Goal: Task Accomplishment & Management: Complete application form

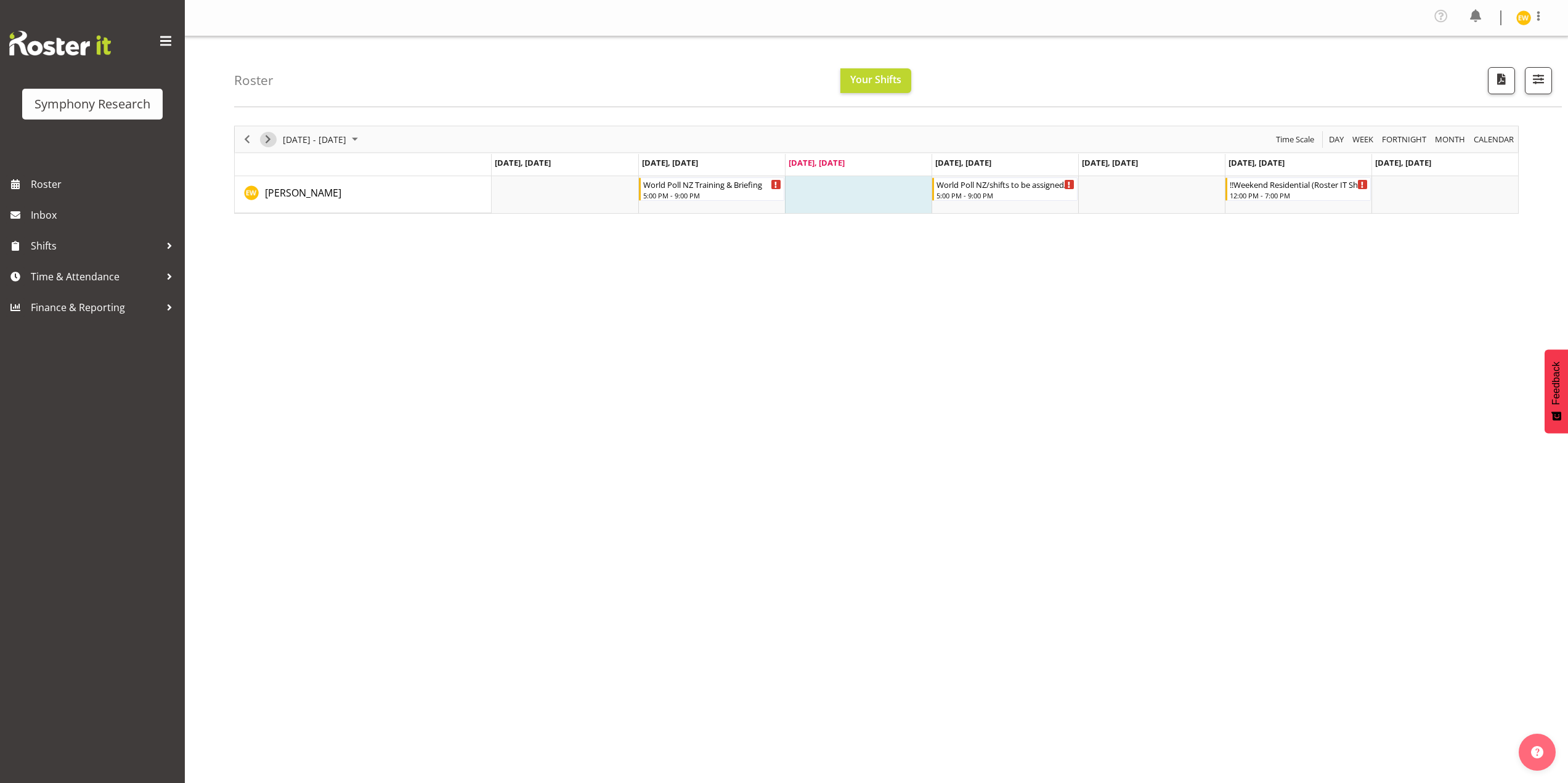
click at [268, 138] on span "Next" at bounding box center [268, 140] width 15 height 16
click at [242, 142] on span "Previous" at bounding box center [247, 140] width 15 height 16
click at [247, 140] on span "Previous" at bounding box center [247, 140] width 15 height 16
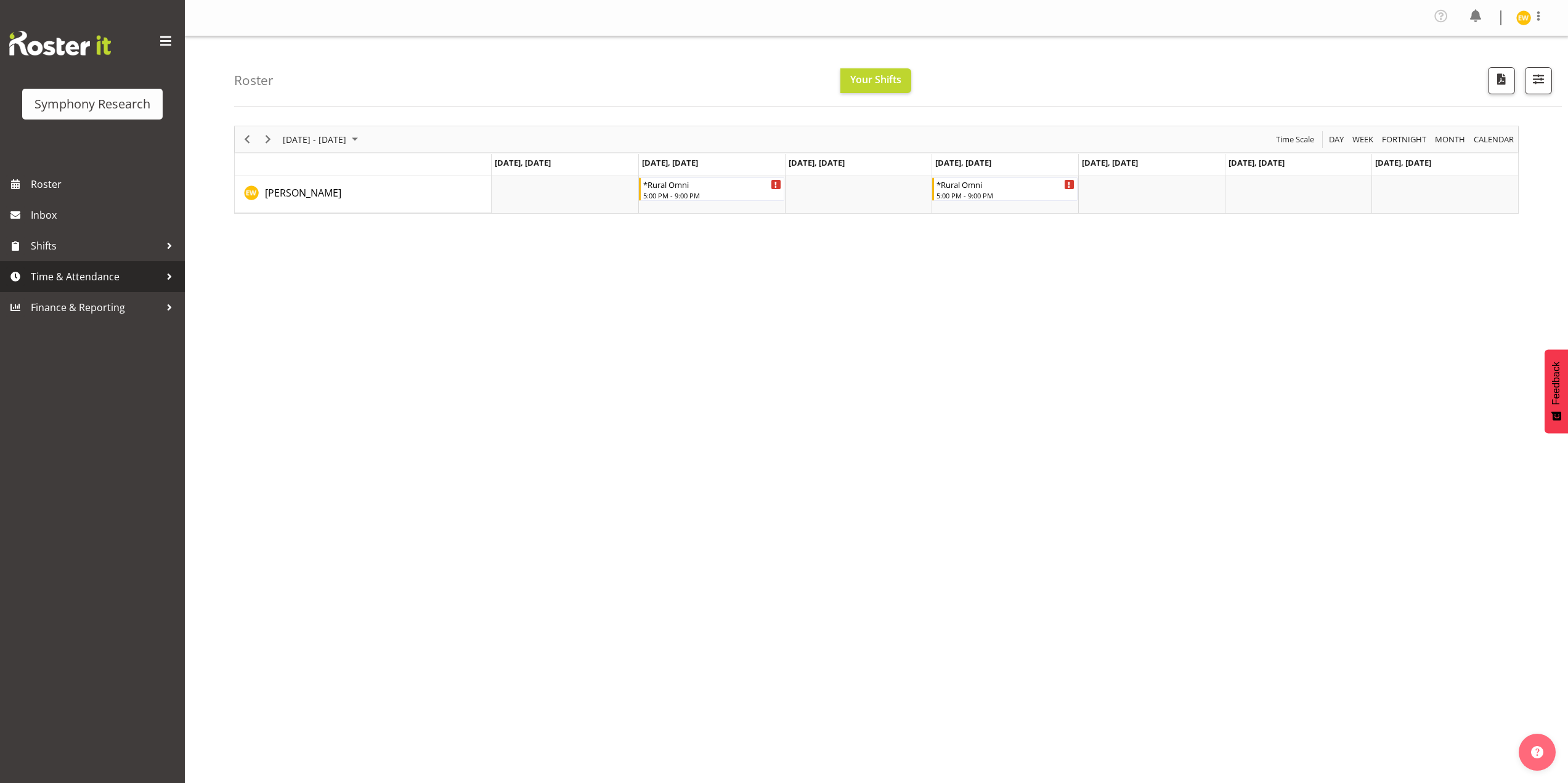
click at [71, 277] on span "Time & Attendance" at bounding box center [95, 277] width 129 height 19
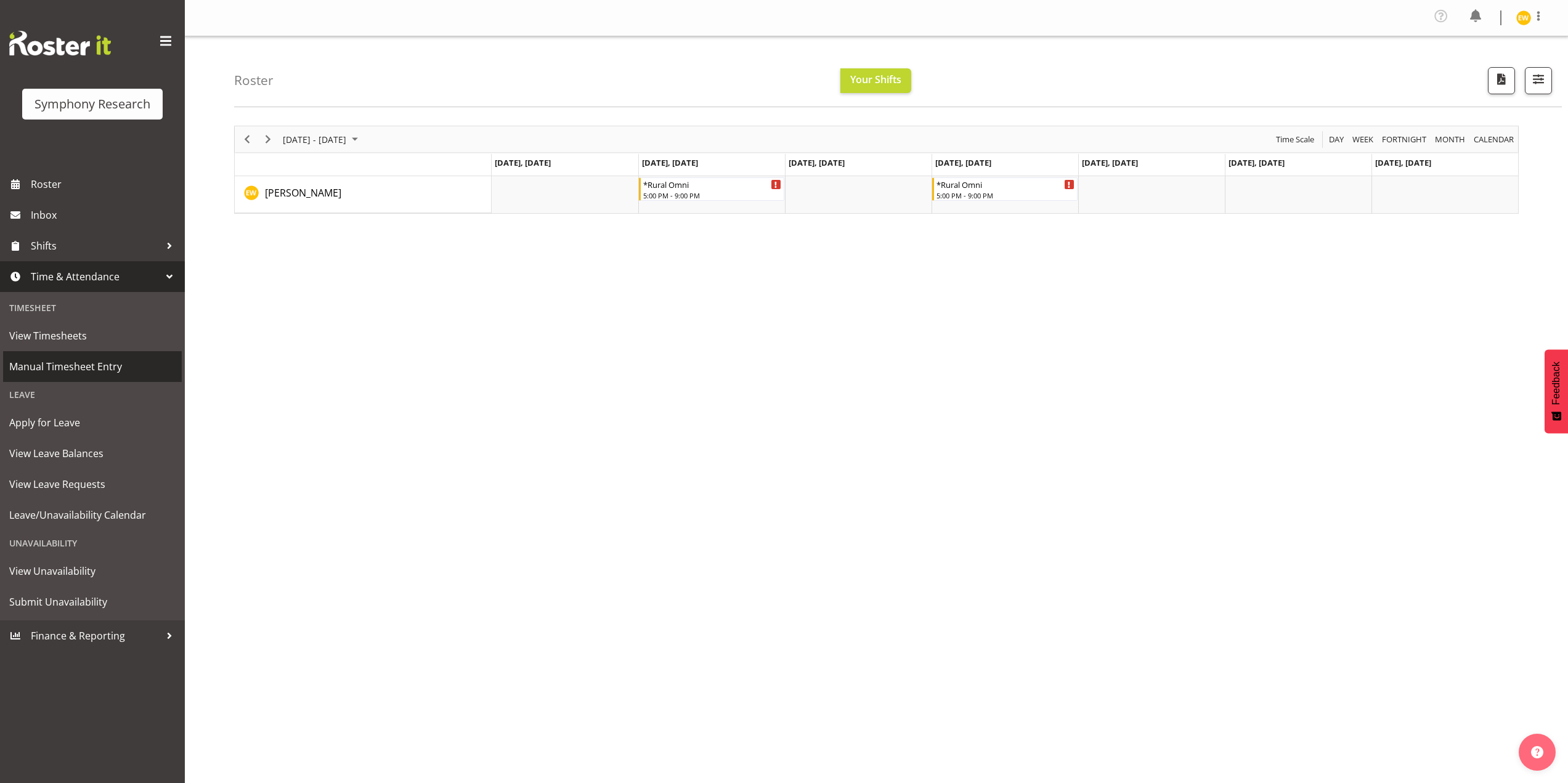
click at [77, 368] on span "Manual Timesheet Entry" at bounding box center [92, 367] width 166 height 19
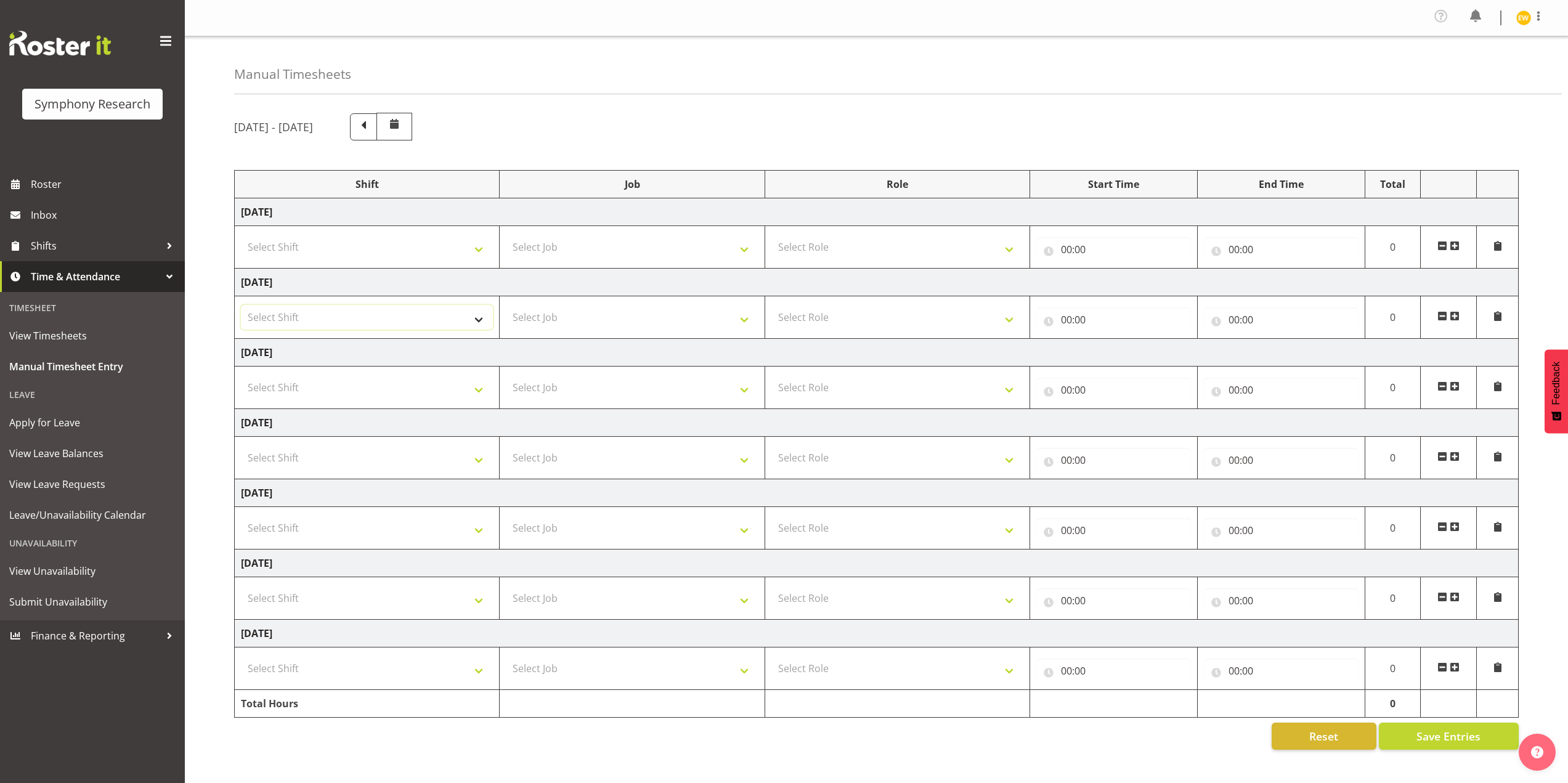
click at [451, 319] on select "Select Shift !!Weekend Residential (Roster IT Shift Label) *Business 9/10am ~ 4…" at bounding box center [366, 317] width 252 height 25
select select "81335"
click at [241, 305] on select "Select Shift !!Weekend Residential (Roster IT Shift Label) *Business 9/10am ~ 4…" at bounding box center [366, 317] width 252 height 25
click at [585, 312] on select "Select Job 550060 IF Admin 553492 World Poll Aus Wave 2 Main 2025 553493 World …" at bounding box center [632, 317] width 252 height 25
click at [421, 314] on select "!!Weekend Residential (Roster IT Shift Label) *Business 9/10am ~ 4:30pm *Busine…" at bounding box center [366, 317] width 252 height 25
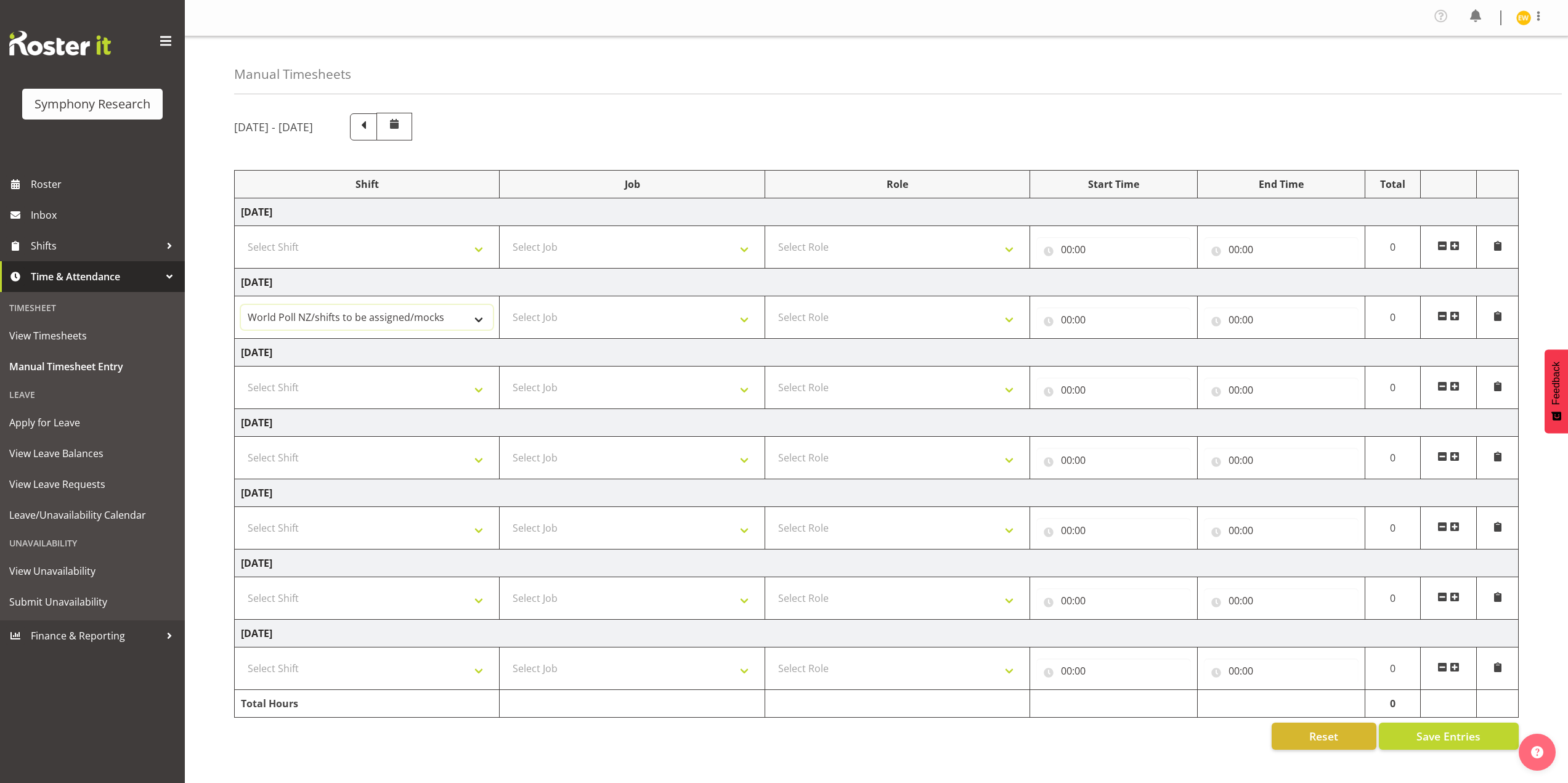
click at [421, 314] on select "!!Weekend Residential (Roster IT Shift Label) *Business 9/10am ~ 4:30pm *Busine…" at bounding box center [366, 317] width 252 height 25
click at [603, 322] on select "Select Job 550060 IF Admin 553492 World Poll Aus Wave 2 Main 2025 553493 World …" at bounding box center [632, 317] width 252 height 25
click at [910, 329] on select "Select Role Briefing Interviewing" at bounding box center [898, 317] width 252 height 25
select select "297"
click at [772, 305] on select "Select Role Briefing Interviewing" at bounding box center [898, 317] width 252 height 25
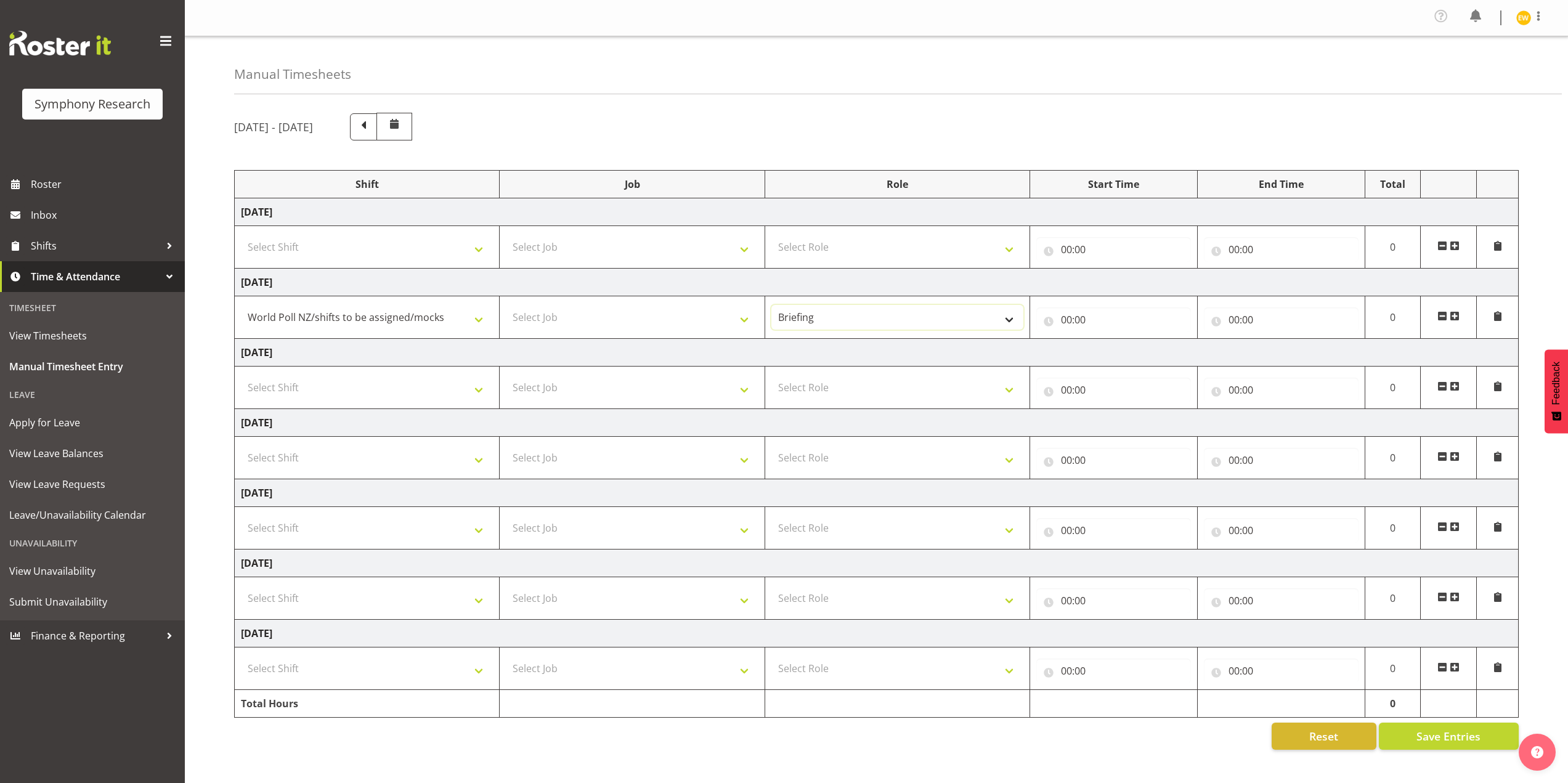
click at [814, 323] on select "Briefing Interviewing" at bounding box center [898, 317] width 252 height 25
click at [1084, 325] on input "00:00" at bounding box center [1114, 320] width 155 height 25
click at [1118, 352] on select "00 01 02 03 04 05 06 07 08 09 10 11 12 13 14 15 16 17 18 19 20 21 22 23" at bounding box center [1120, 352] width 28 height 25
select select "17"
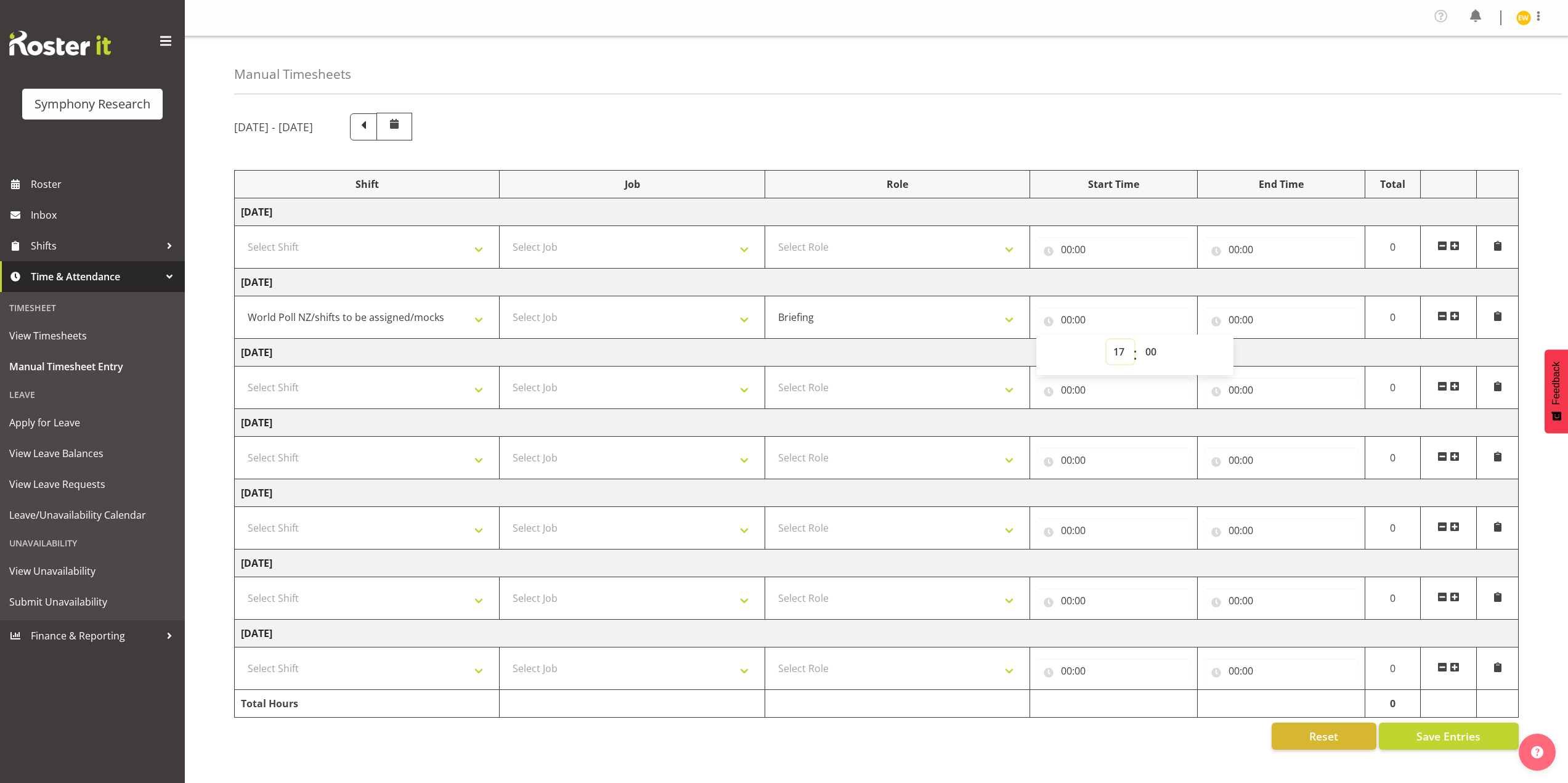
click at [1107, 340] on select "00 01 02 03 04 05 06 07 08 09 10 11 12 13 14 15 16 17 18 19 20 21 22 23" at bounding box center [1120, 352] width 28 height 25
type input "17:00"
click at [1220, 318] on input "00:00" at bounding box center [1281, 320] width 155 height 25
click at [1249, 318] on input "00:00" at bounding box center [1281, 320] width 155 height 25
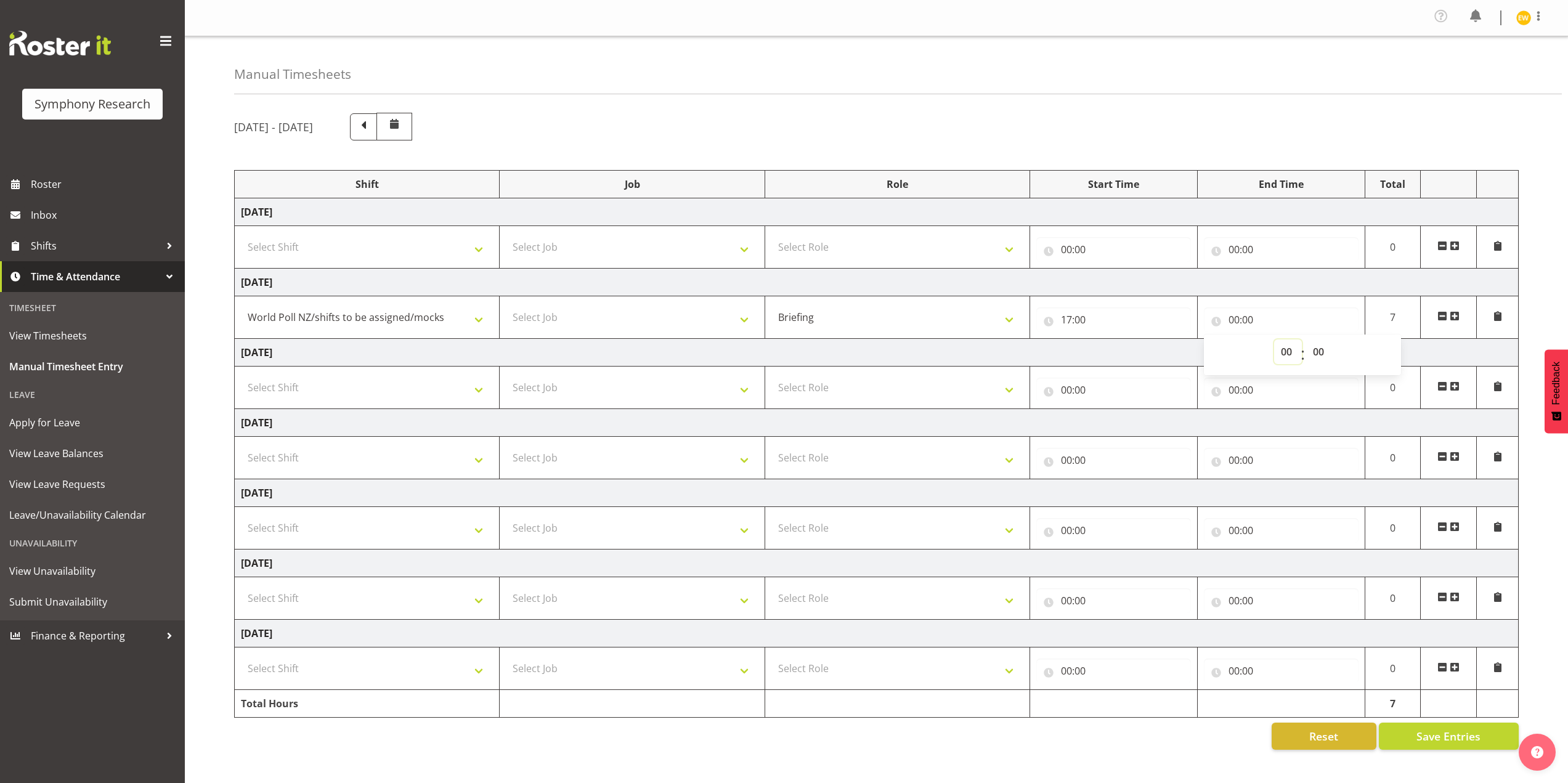
click at [1289, 353] on select "00 01 02 03 04 05 06 07 08 09 10 11 12 13 14 15 16 17 18 19 20 21 22 23" at bounding box center [1288, 352] width 28 height 25
select select "20"
click at [1275, 340] on select "00 01 02 03 04 05 06 07 08 09 10 11 12 13 14 15 16 17 18 19 20 21 22 23" at bounding box center [1288, 352] width 28 height 25
type input "20:00"
click at [1289, 350] on select "00 01 02 03 04 05 06 07 08 09 10 11 12 13 14 15 16 17 18 19 20 21 22 23" at bounding box center [1288, 352] width 28 height 25
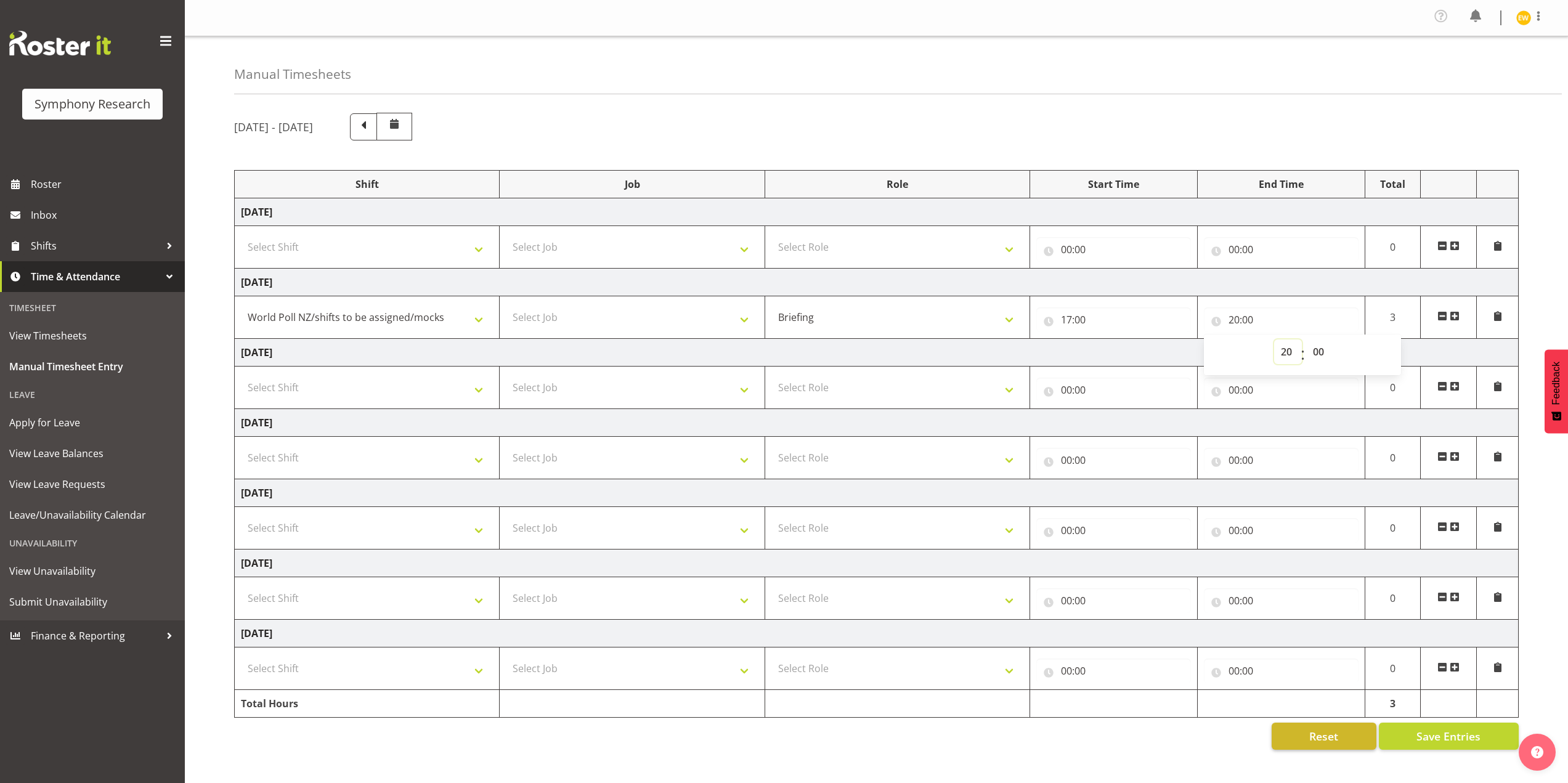
select select "21"
click at [1275, 340] on select "00 01 02 03 04 05 06 07 08 09 10 11 12 13 14 15 16 17 18 19 20 21 22 23" at bounding box center [1288, 352] width 28 height 25
type input "21:00"
click at [1055, 128] on div "September 1st - September 7th 2025" at bounding box center [876, 126] width 1285 height 28
click at [547, 319] on select "Select Job 550060 IF Admin 553492 World Poll Aus Wave 2 Main 2025 553493 World …" at bounding box center [632, 317] width 252 height 25
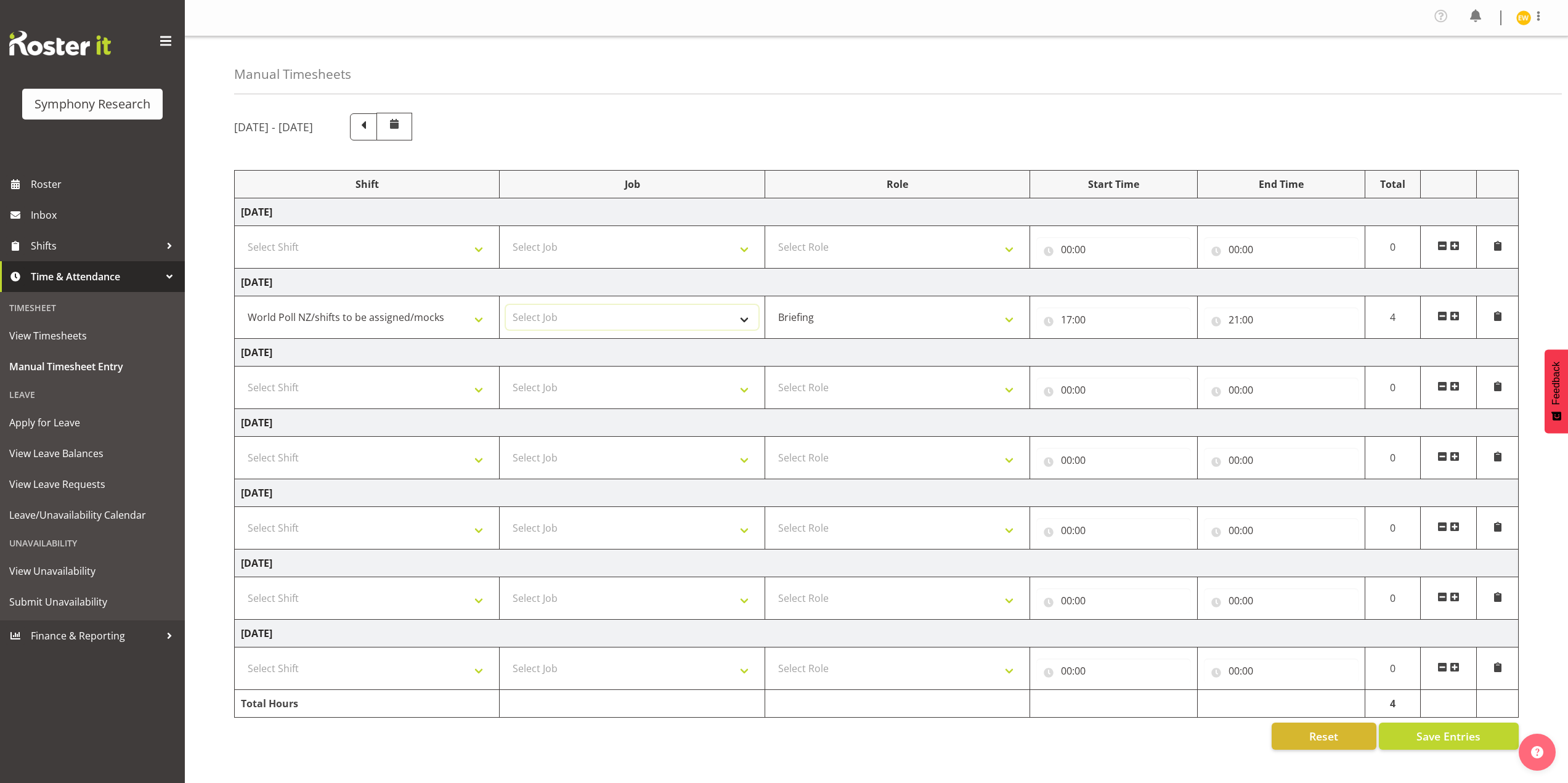
select select "10527"
click at [506, 305] on select "Select Job 550060 IF Admin 553492 World Poll Aus Wave 2 Main 2025 553493 World …" at bounding box center [632, 317] width 252 height 25
click at [1447, 734] on span "Save Entries" at bounding box center [1449, 736] width 64 height 16
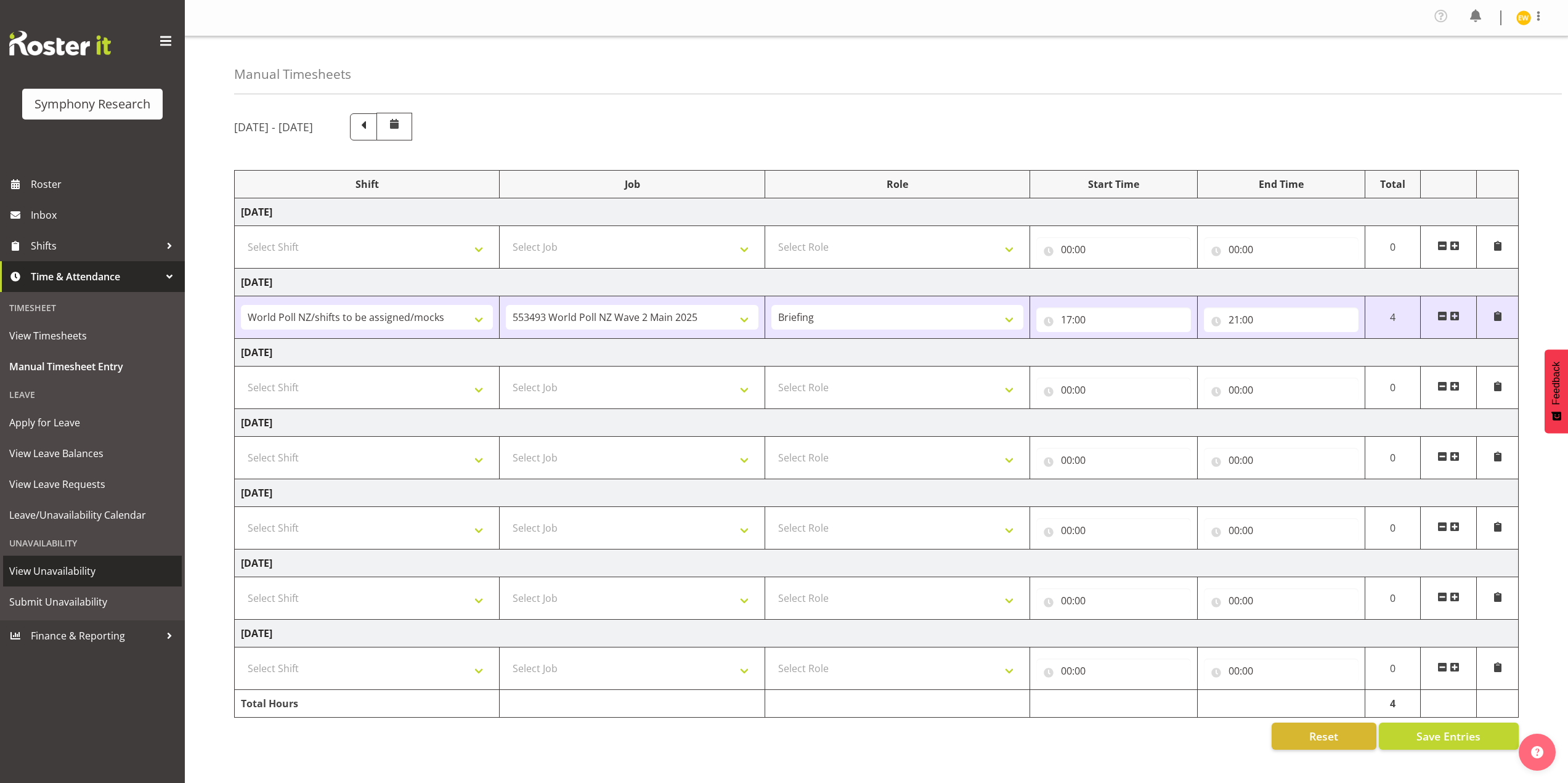
click at [43, 574] on span "View Unavailability" at bounding box center [92, 571] width 166 height 19
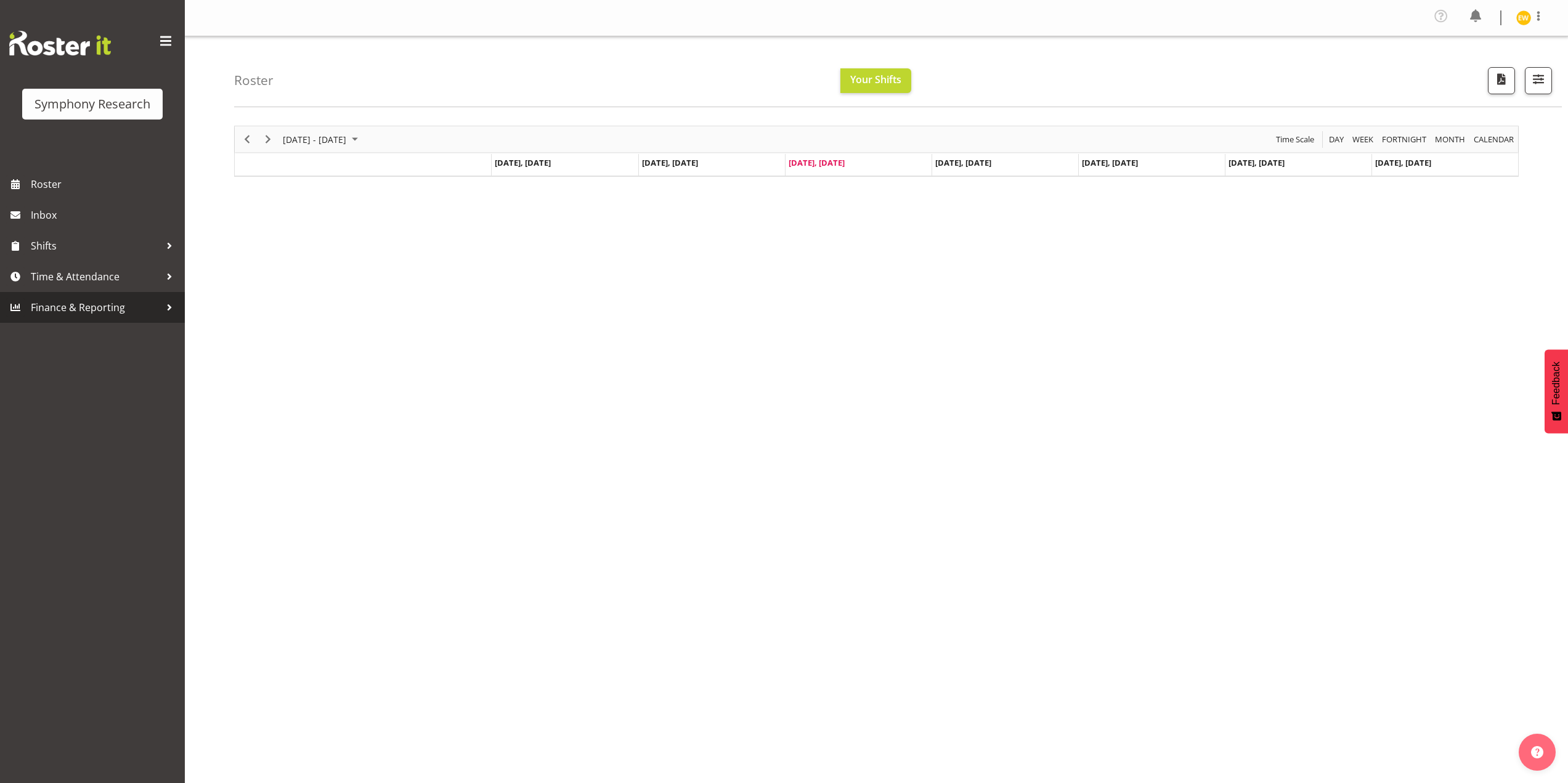
click at [106, 303] on span "Finance & Reporting" at bounding box center [95, 308] width 129 height 19
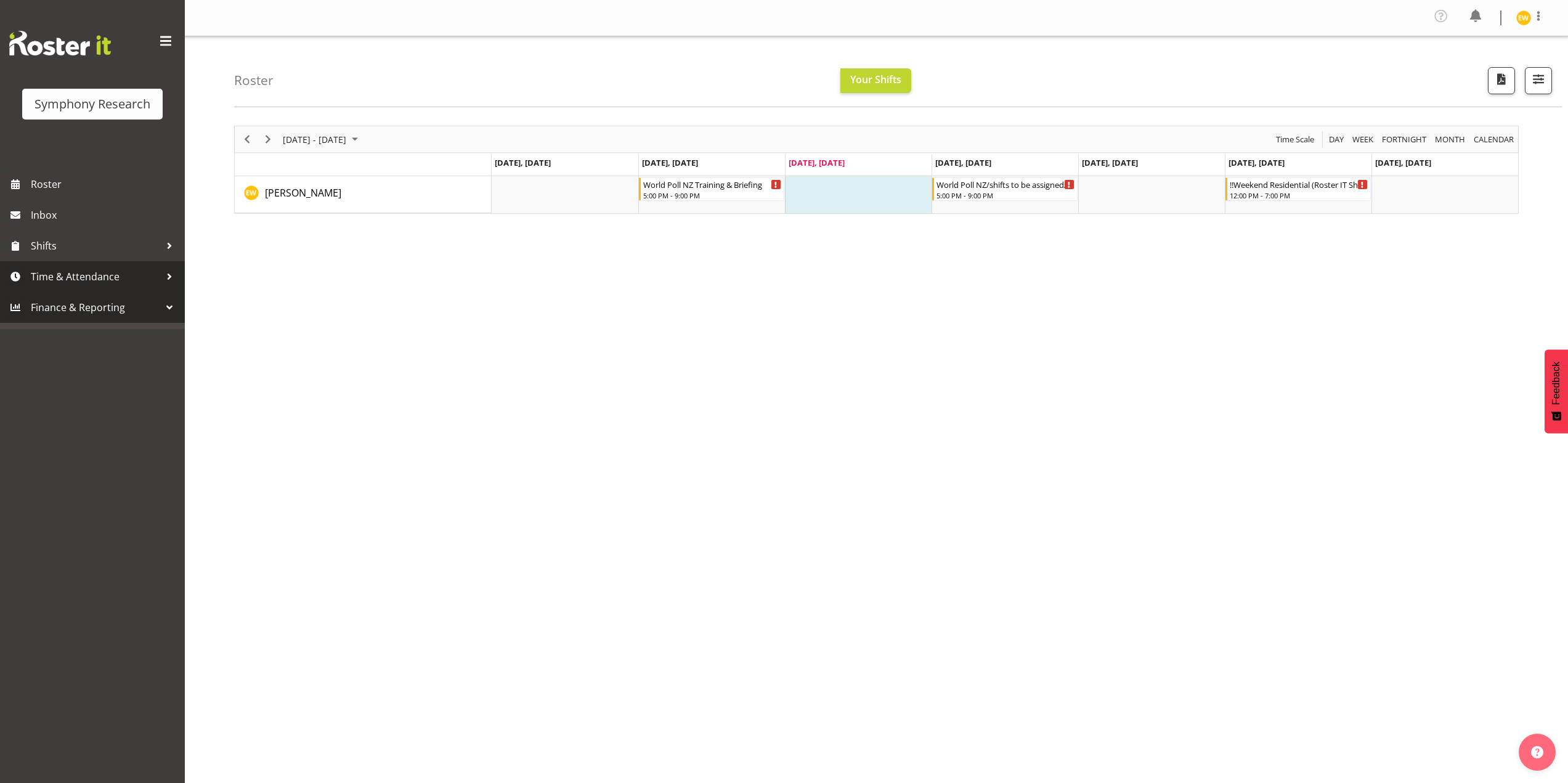
click at [74, 283] on span "Time & Attendance" at bounding box center [95, 277] width 129 height 19
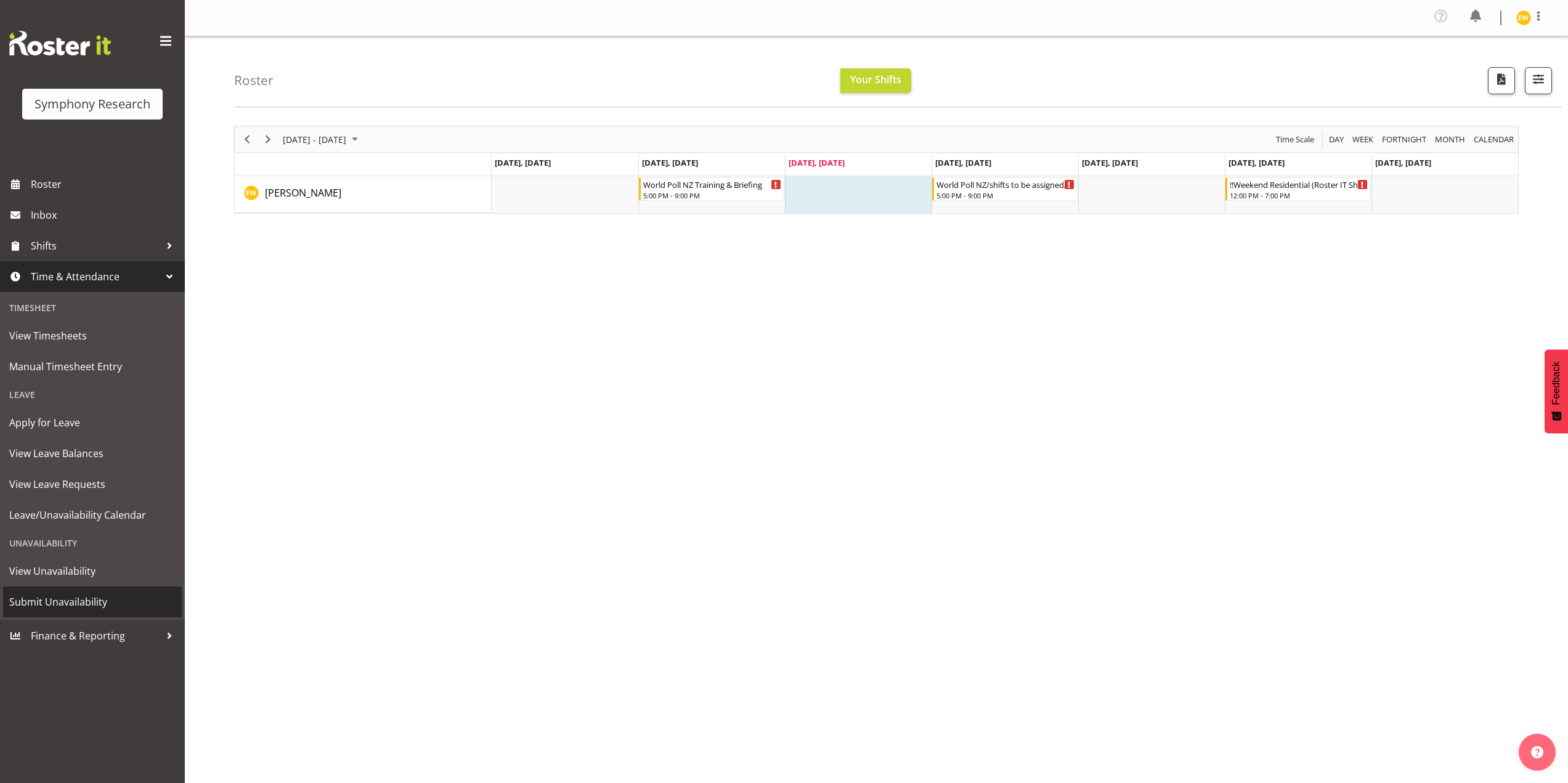
click at [56, 606] on span "Submit Unavailability" at bounding box center [92, 602] width 166 height 19
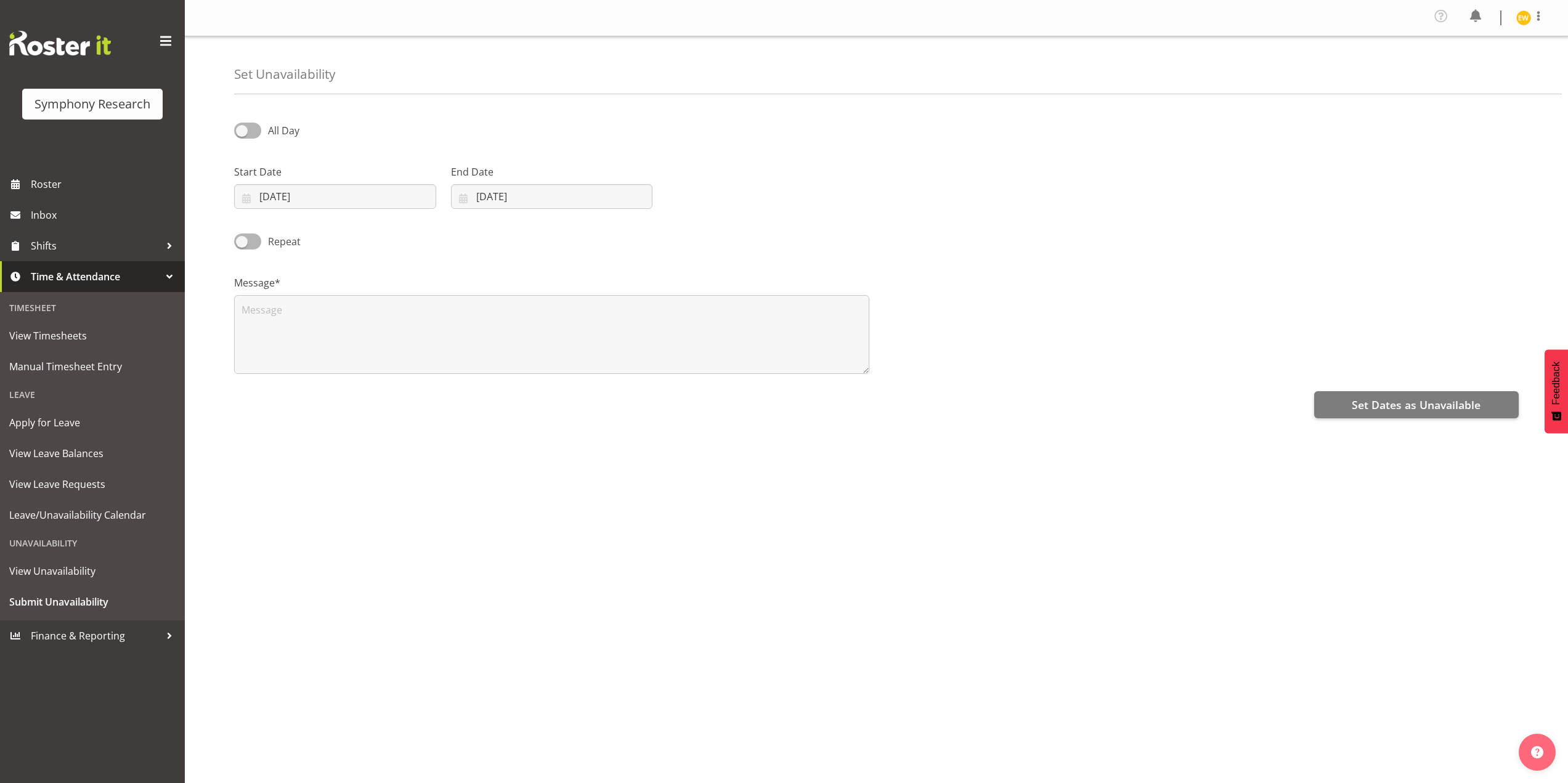
select select "8"
select select "2025"
click at [309, 195] on input "03/09/2025" at bounding box center [335, 196] width 202 height 25
click at [286, 325] on span "8" at bounding box center [286, 320] width 5 height 11
type input "08/09/2025"
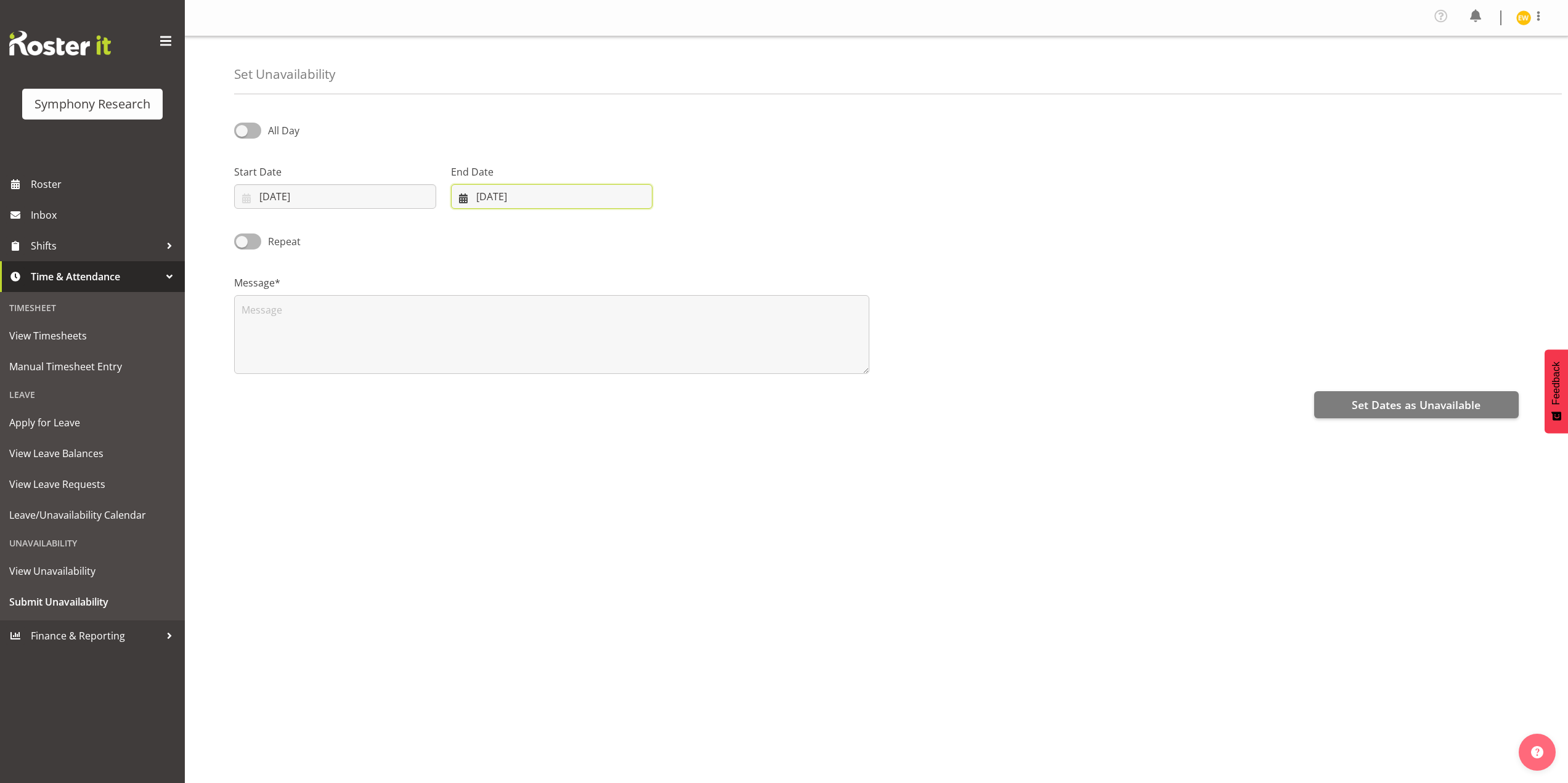
click at [488, 200] on input "[DATE]" at bounding box center [552, 196] width 202 height 25
click at [502, 327] on link "8" at bounding box center [501, 320] width 25 height 23
type input "08/09/2025"
click at [247, 128] on span at bounding box center [248, 131] width 27 height 16
click at [242, 128] on input "All Day" at bounding box center [238, 130] width 8 height 8
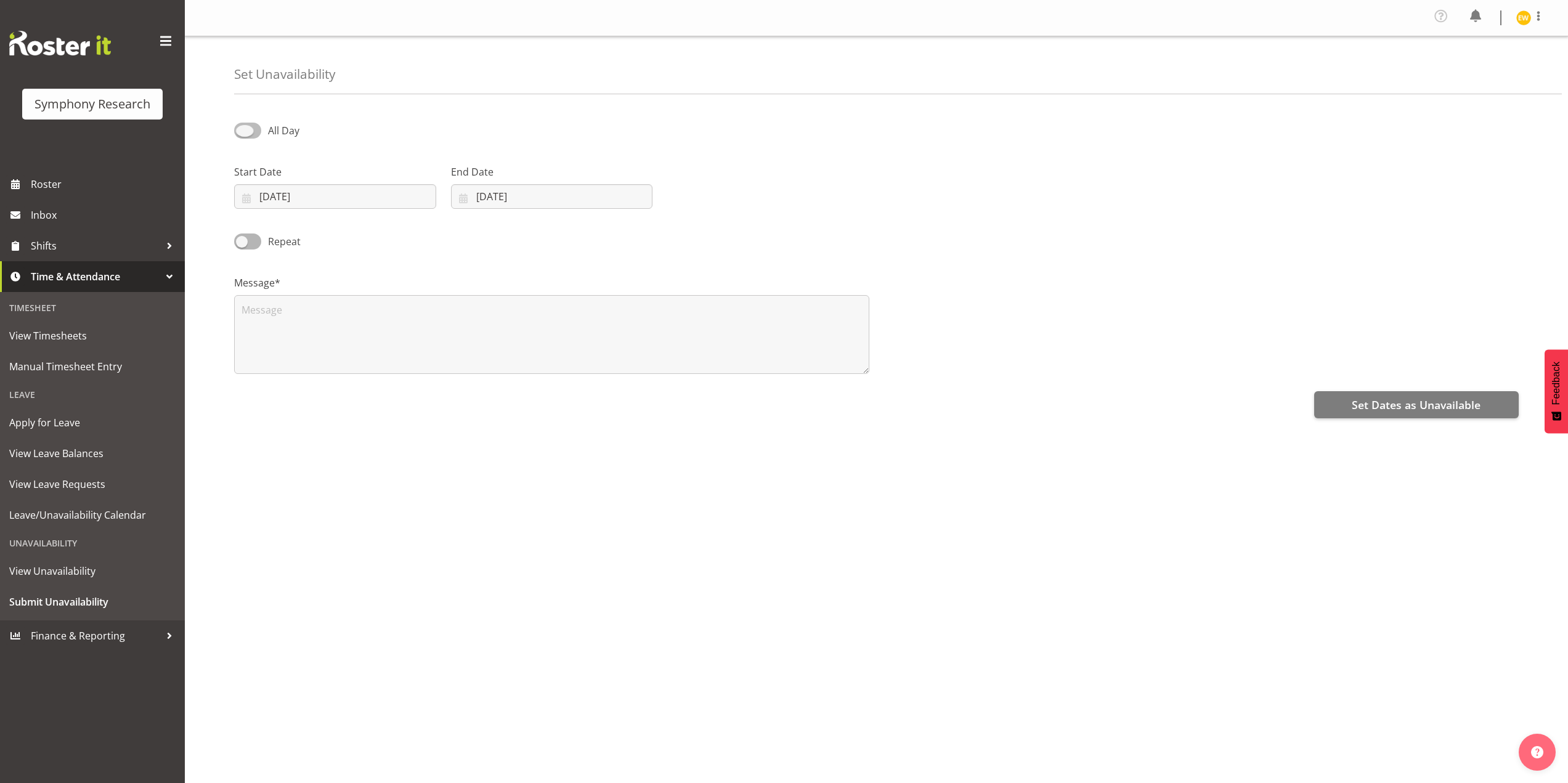
checkbox input "true"
select select "8"
select select "17"
click at [724, 195] on input "08:17" at bounding box center [768, 196] width 202 height 25
click at [745, 230] on select "00 01 02 03 04 05 06 07 08 09 10 11 12 13 14 15 16 17 18 19 20 21 22 23" at bounding box center [751, 228] width 28 height 25
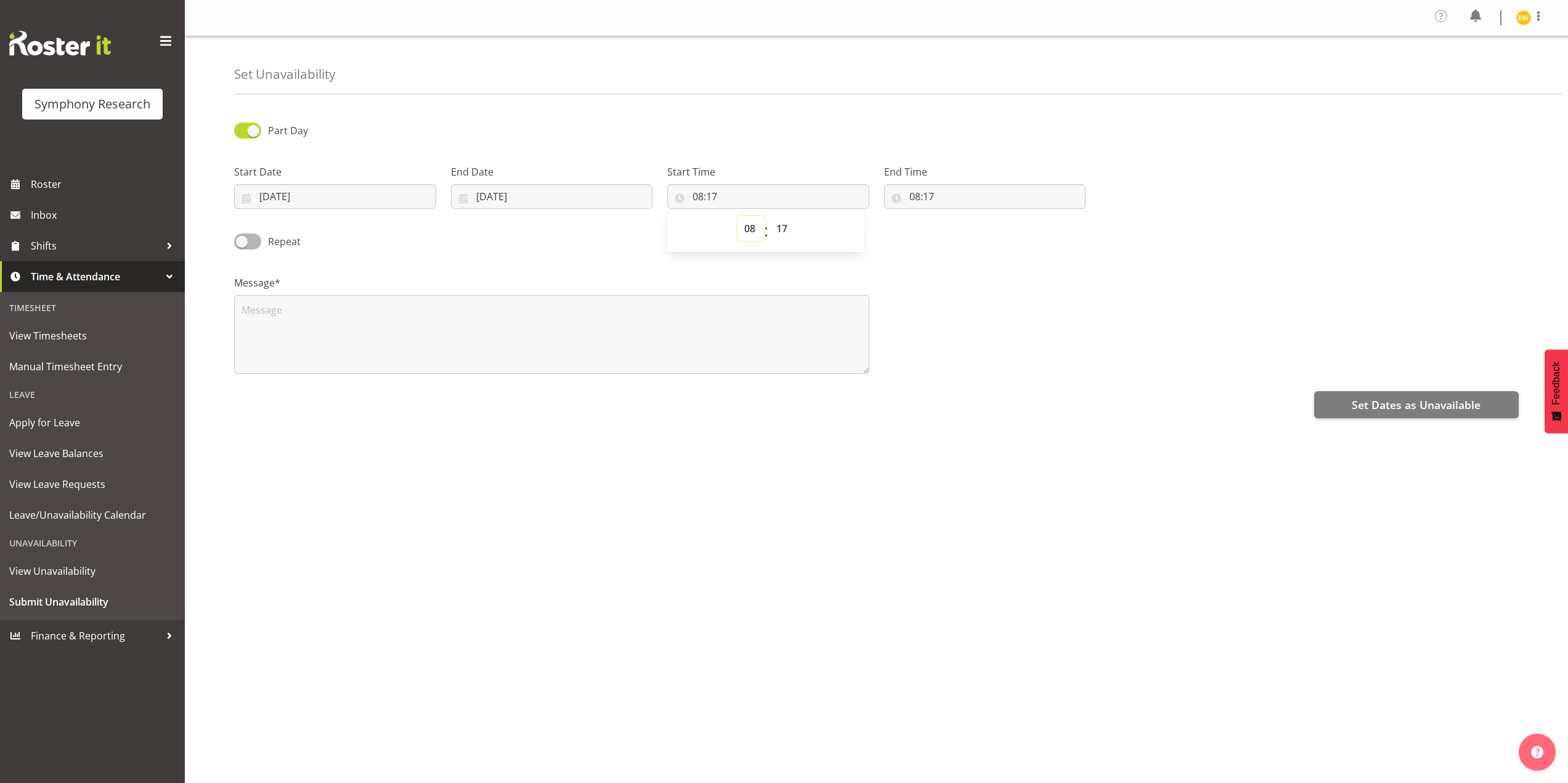
select select "9"
click at [738, 216] on select "00 01 02 03 04 05 06 07 08 09 10 11 12 13 14 15 16 17 18 19 20 21 22 23" at bounding box center [751, 228] width 28 height 25
type input "09:17"
click at [784, 226] on select "00 01 02 03 04 05 06 07 08 09 10 11 12 13 14 15 16 17 18 19 20 21 22 23 24 25 2…" at bounding box center [783, 228] width 28 height 25
select select "0"
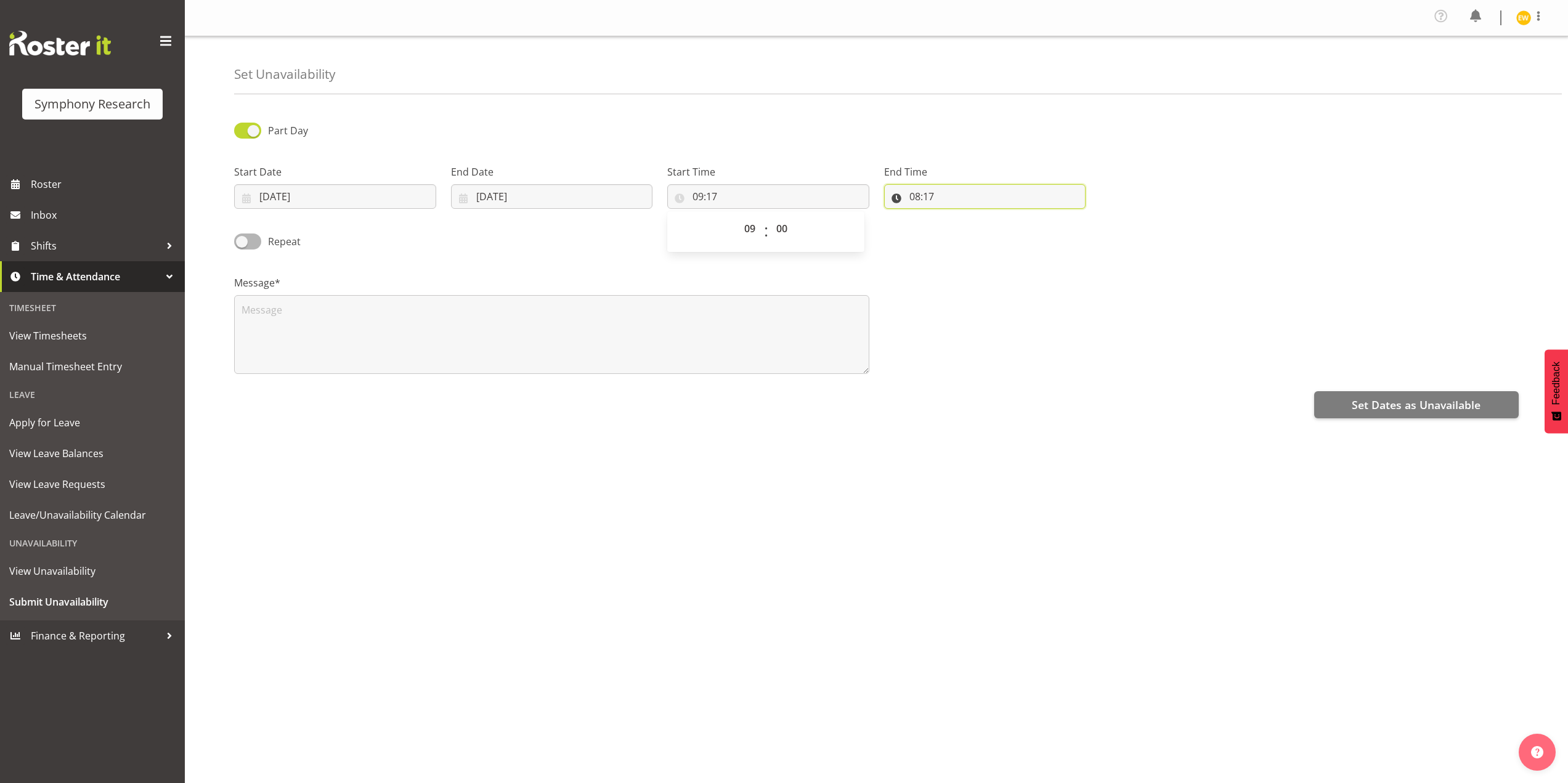
type input "09:00"
click at [916, 200] on input "08:17" at bounding box center [985, 196] width 202 height 25
click at [970, 230] on select "00 01 02 03 04 05 06 07 08 09 10 11 12 13 14 15 16 17 18 19 20 21 22 23" at bounding box center [968, 228] width 28 height 25
select select "16"
click at [955, 216] on select "00 01 02 03 04 05 06 07 08 09 10 11 12 13 14 15 16 17 18 19 20 21 22 23" at bounding box center [968, 228] width 28 height 25
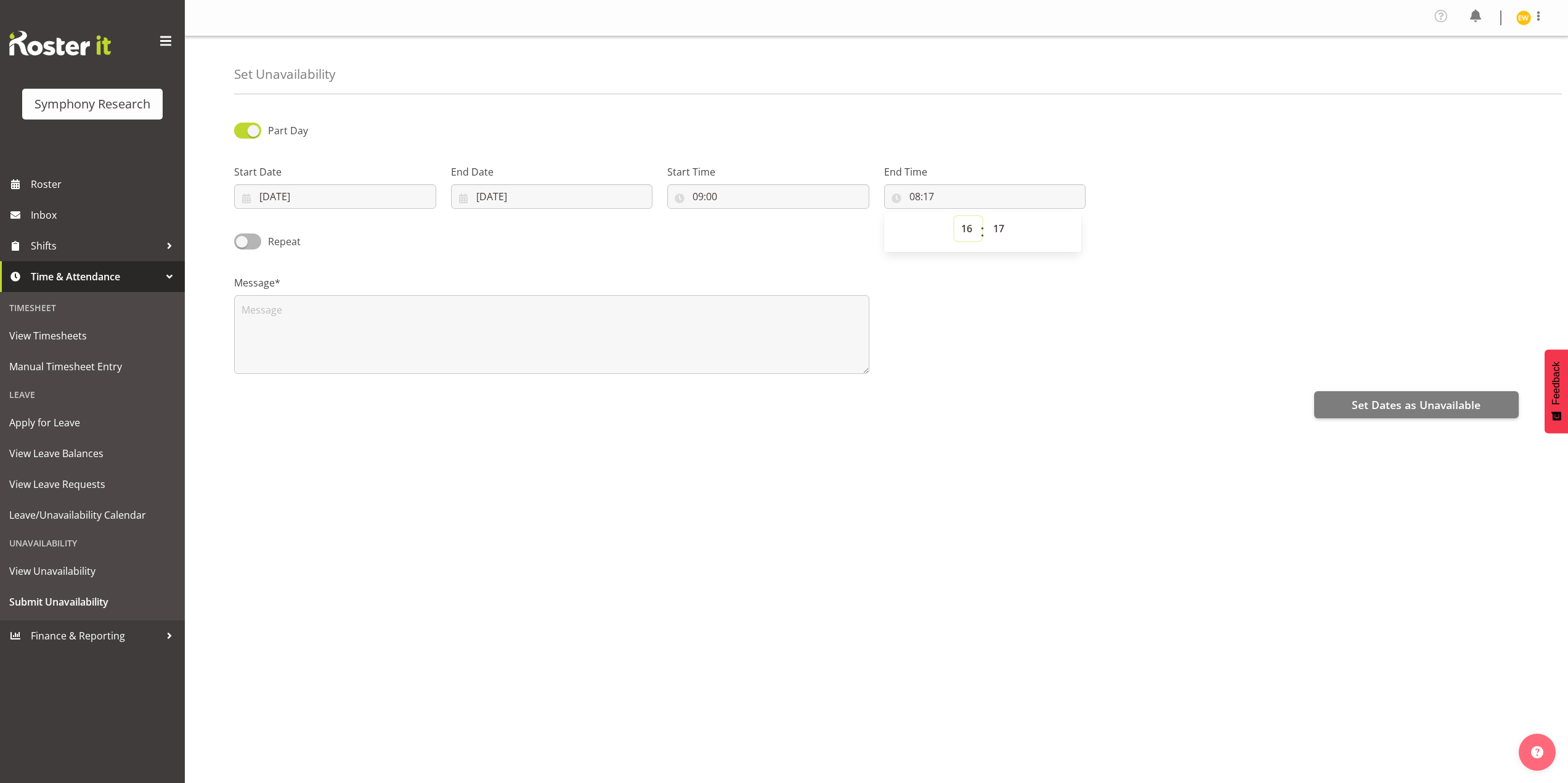
type input "16:17"
click at [1000, 222] on select "00 01 02 03 04 05 06 07 08 09 10 11 12 13 14 15 16 17 18 19 20 21 22 23 24 25 2…" at bounding box center [1000, 228] width 28 height 25
select select "30"
type input "16:30"
click at [304, 329] on textarea at bounding box center [552, 334] width 635 height 79
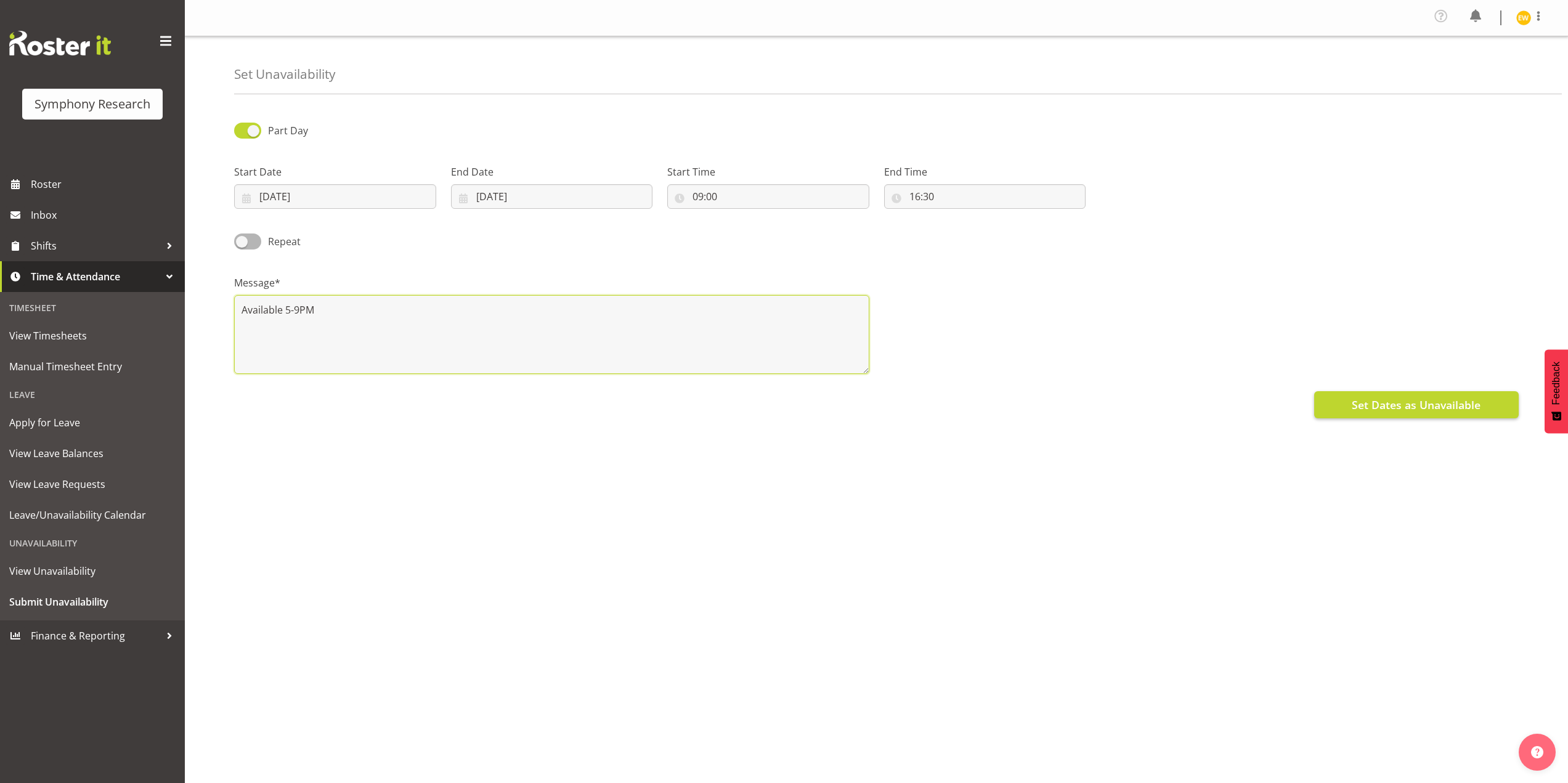
type textarea "Available 5-9PM"
click at [1377, 403] on span "Set Dates as Unavailable" at bounding box center [1417, 405] width 129 height 16
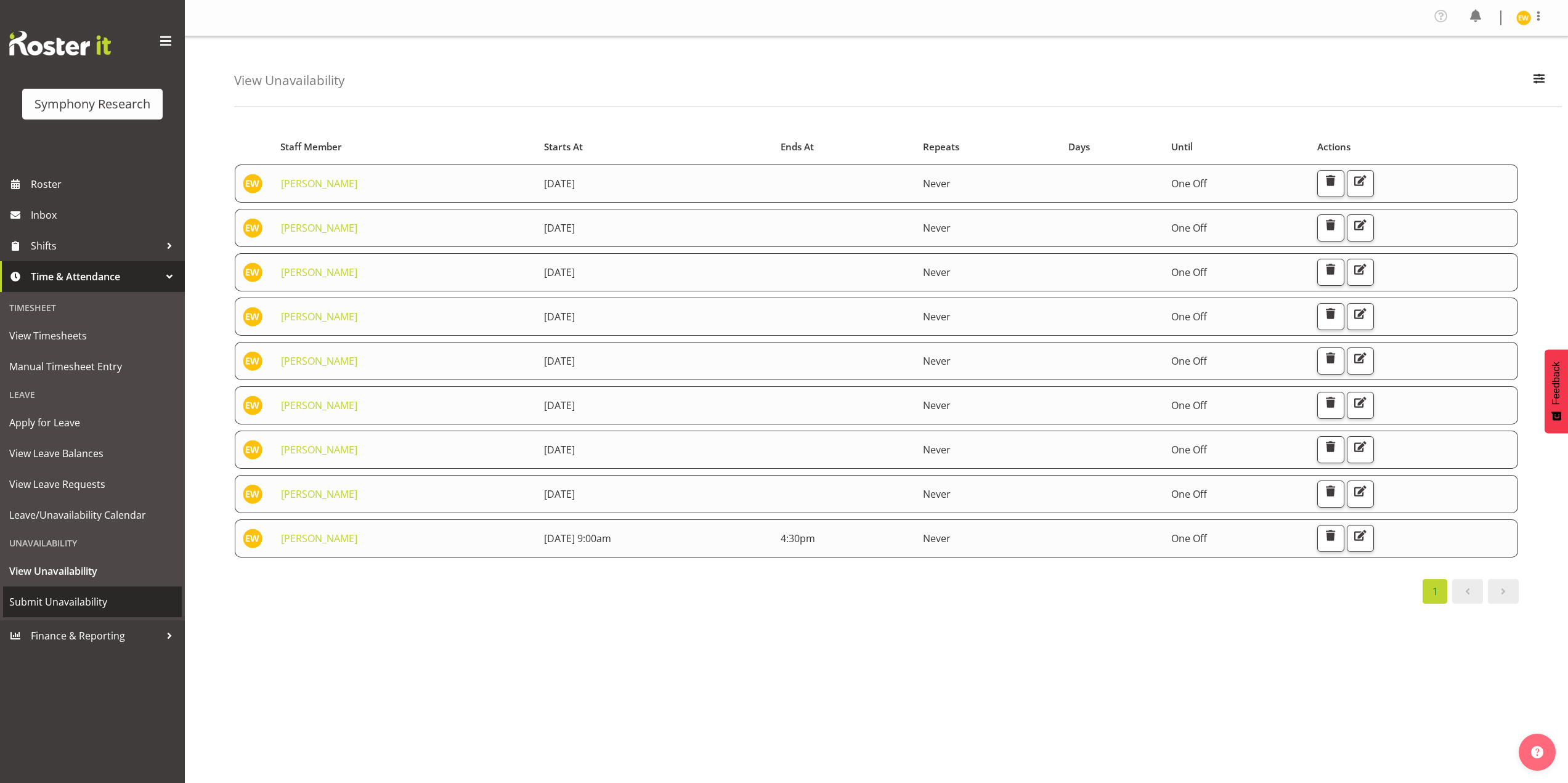
click at [36, 598] on span "Submit Unavailability" at bounding box center [92, 602] width 166 height 19
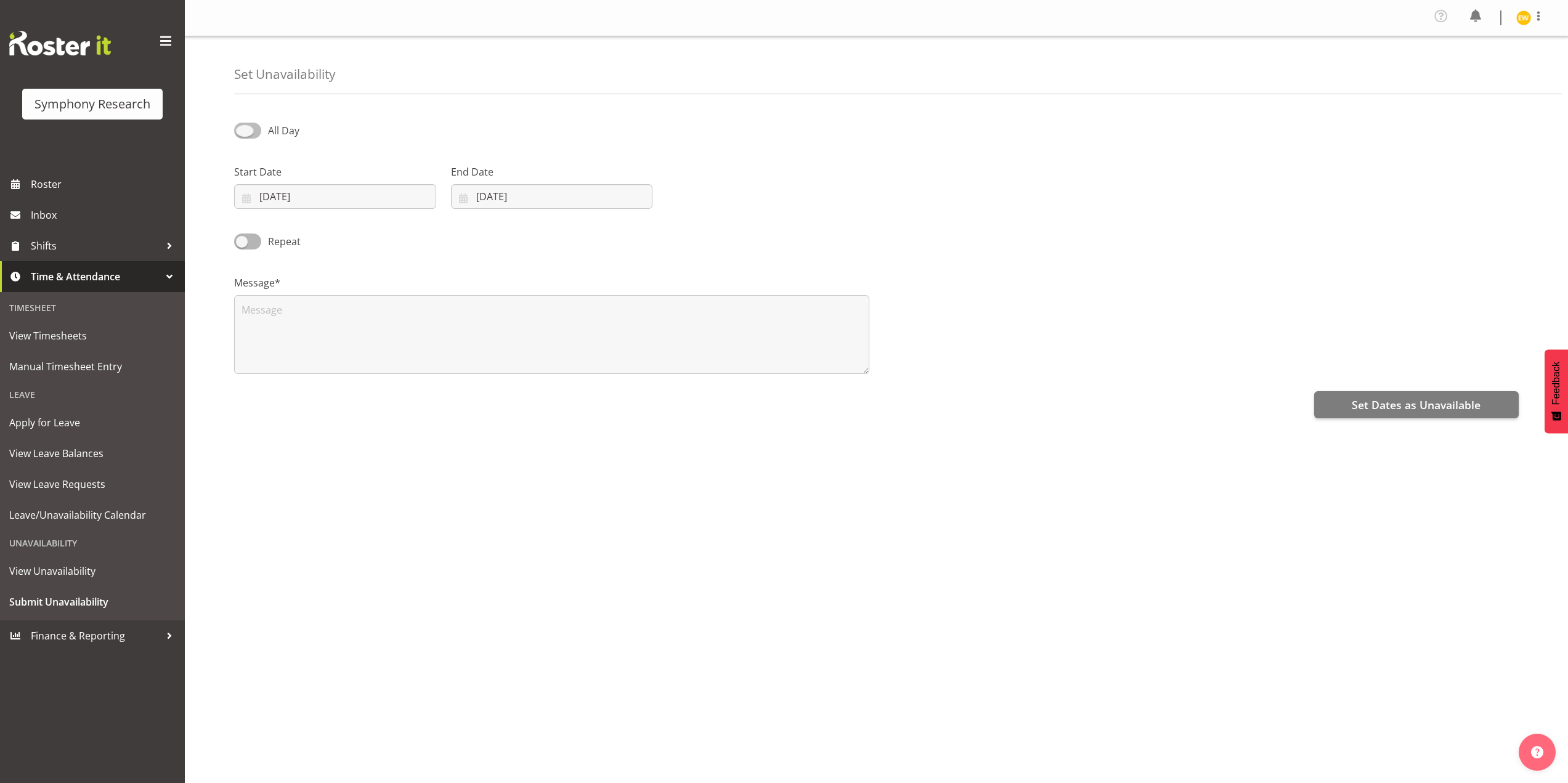
click at [246, 133] on span at bounding box center [248, 131] width 27 height 16
click at [242, 133] on input "All Day" at bounding box center [238, 130] width 8 height 8
checkbox input "true"
click at [312, 201] on input "03/09/2025" at bounding box center [335, 196] width 202 height 25
click at [313, 327] on link "9" at bounding box center [311, 320] width 25 height 23
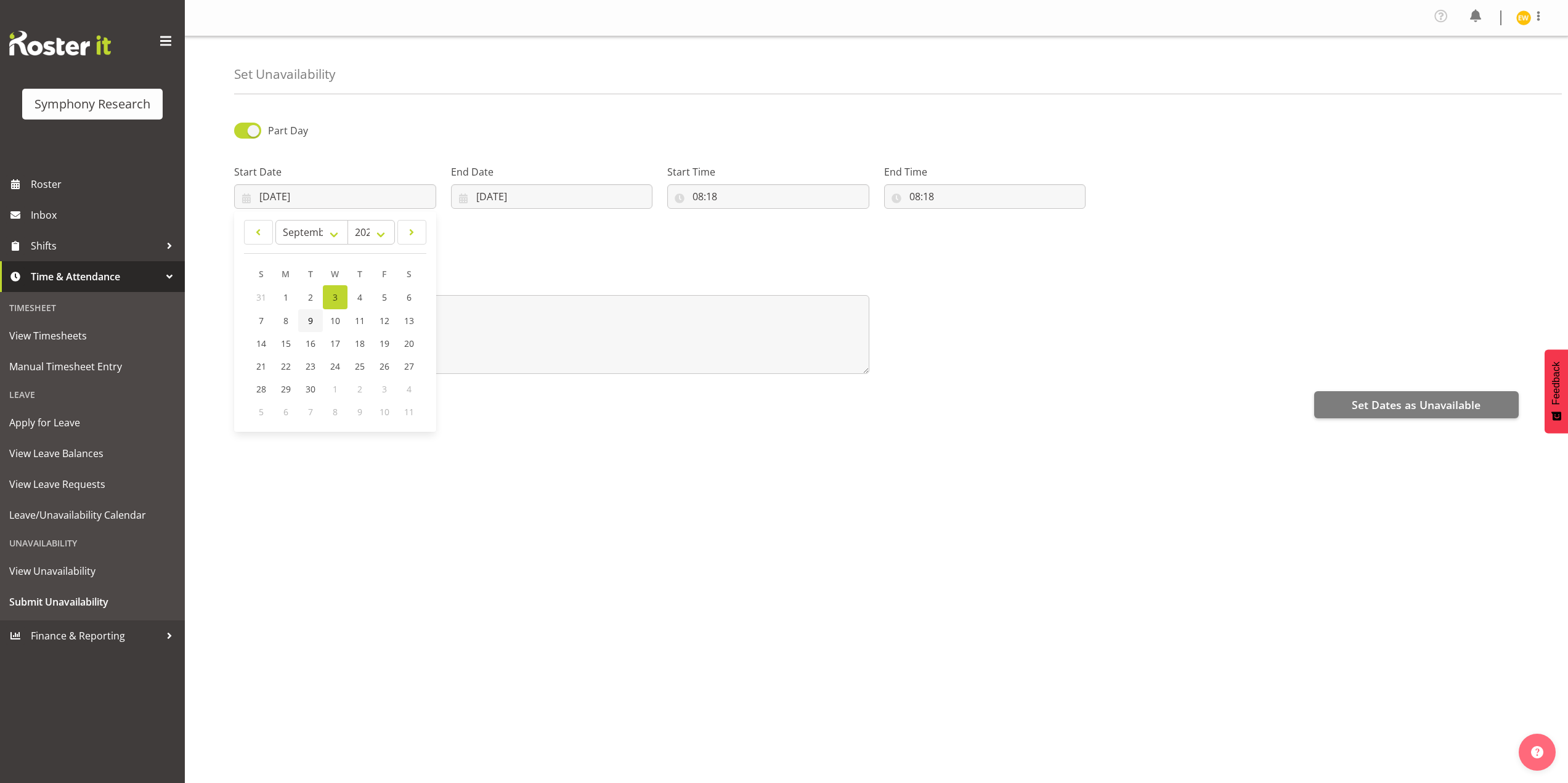
type input "09/09/2025"
click at [496, 193] on input "03/09/2025" at bounding box center [552, 196] width 202 height 25
click at [523, 319] on span "9" at bounding box center [525, 320] width 5 height 11
type input "09/09/2025"
click at [727, 200] on input "08:18" at bounding box center [768, 196] width 202 height 25
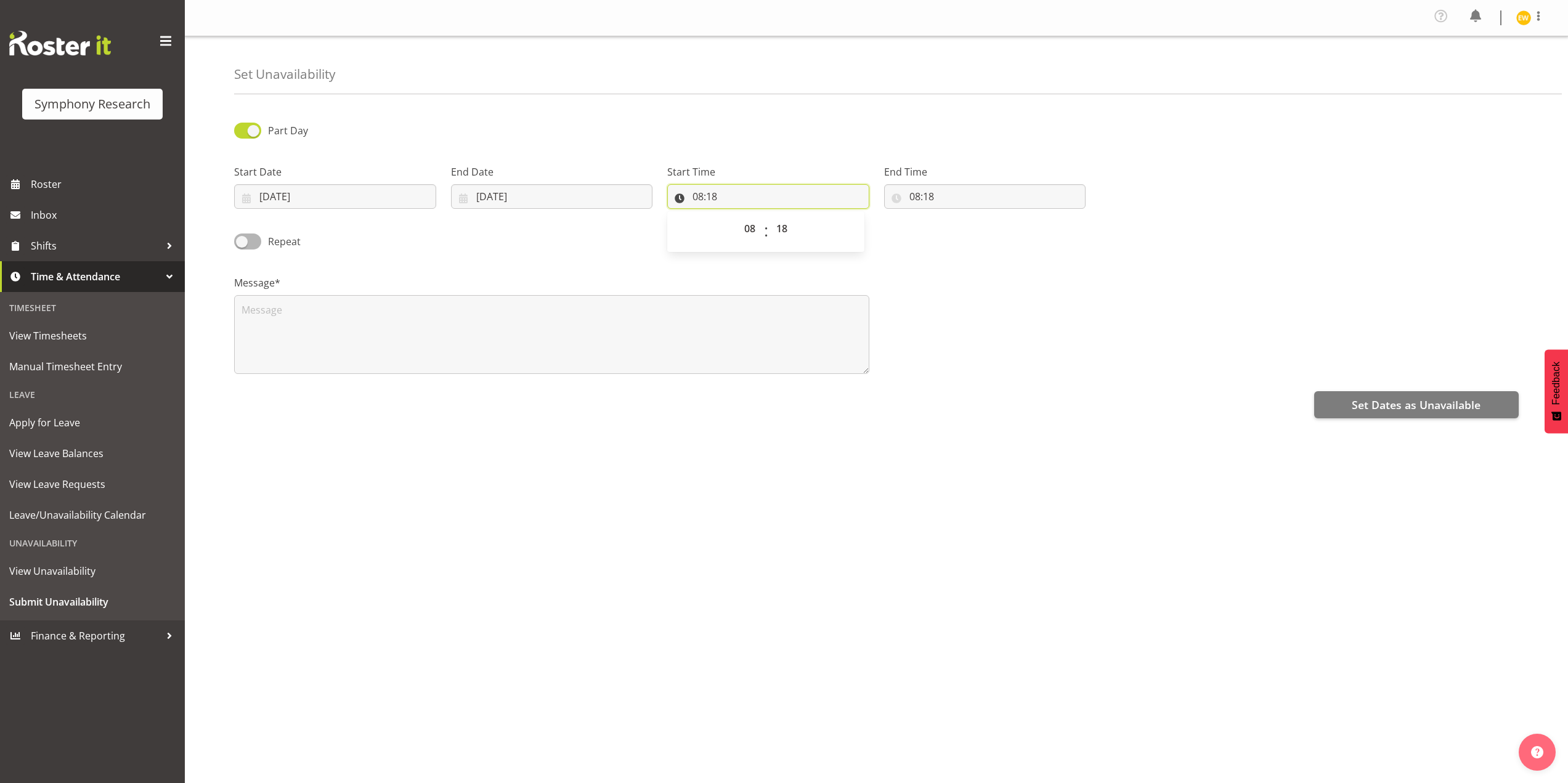
click at [810, 198] on input "08:18" at bounding box center [768, 196] width 202 height 25
click at [1017, 312] on div "Message*" at bounding box center [877, 320] width 1300 height 123
click at [705, 200] on input "08:18" at bounding box center [768, 196] width 202 height 25
click at [745, 231] on select "00 01 02 03 04 05 06 07 08 09 10 11 12 13 14 15 16 17 18 19 20 21 22 23" at bounding box center [751, 228] width 28 height 25
select select "9"
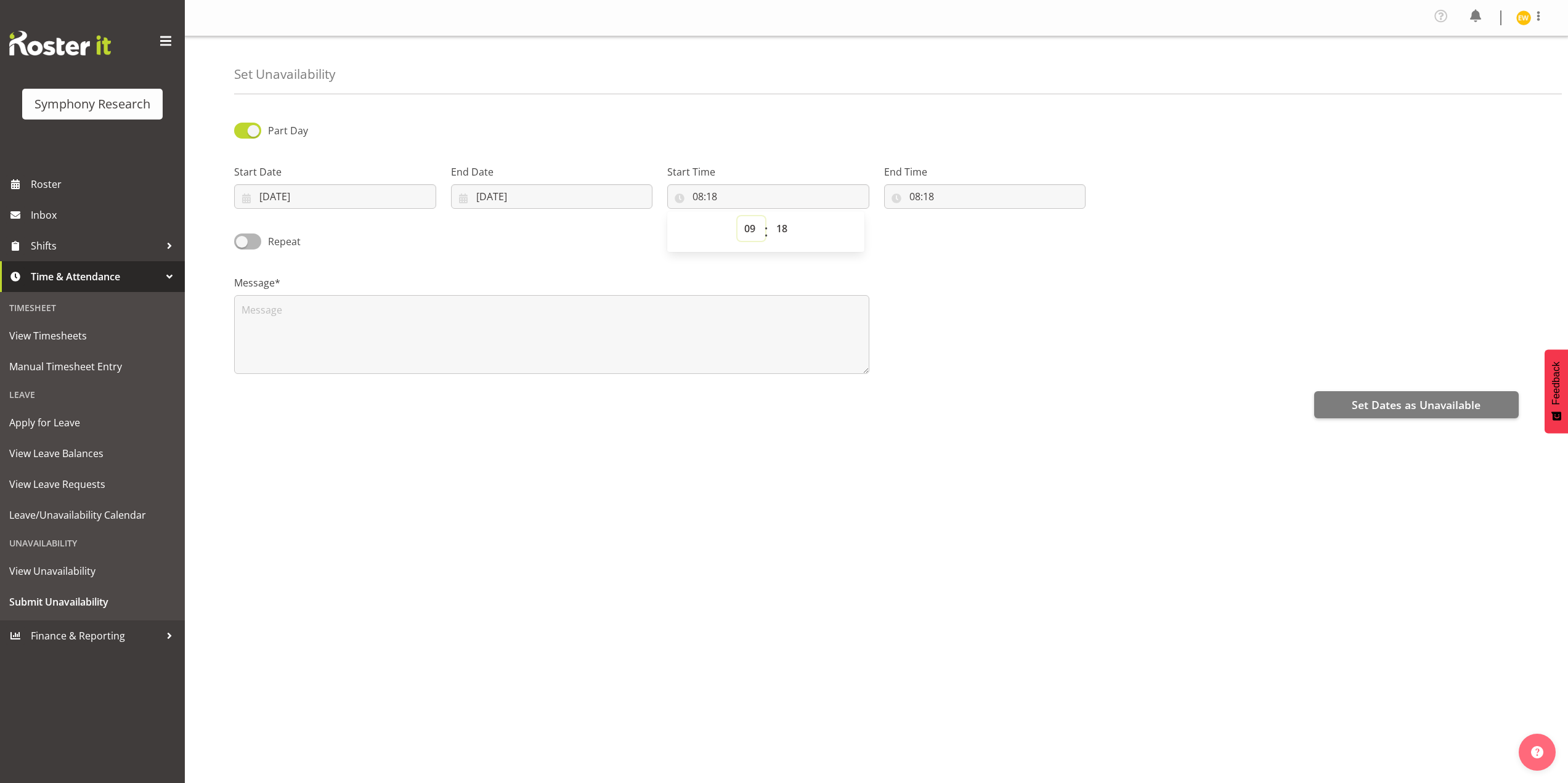
click at [738, 216] on select "00 01 02 03 04 05 06 07 08 09 10 11 12 13 14 15 16 17 18 19 20 21 22 23" at bounding box center [751, 228] width 28 height 25
type input "09:18"
click at [783, 231] on select "00 01 02 03 04 05 06 07 08 09 10 11 12 13 14 15 16 17 18 19 20 21 22 23 24 25 2…" at bounding box center [783, 228] width 28 height 25
select select "0"
click at [770, 216] on select "00 01 02 03 04 05 06 07 08 09 10 11 12 13 14 15 16 17 18 19 20 21 22 23 24 25 2…" at bounding box center [783, 228] width 28 height 25
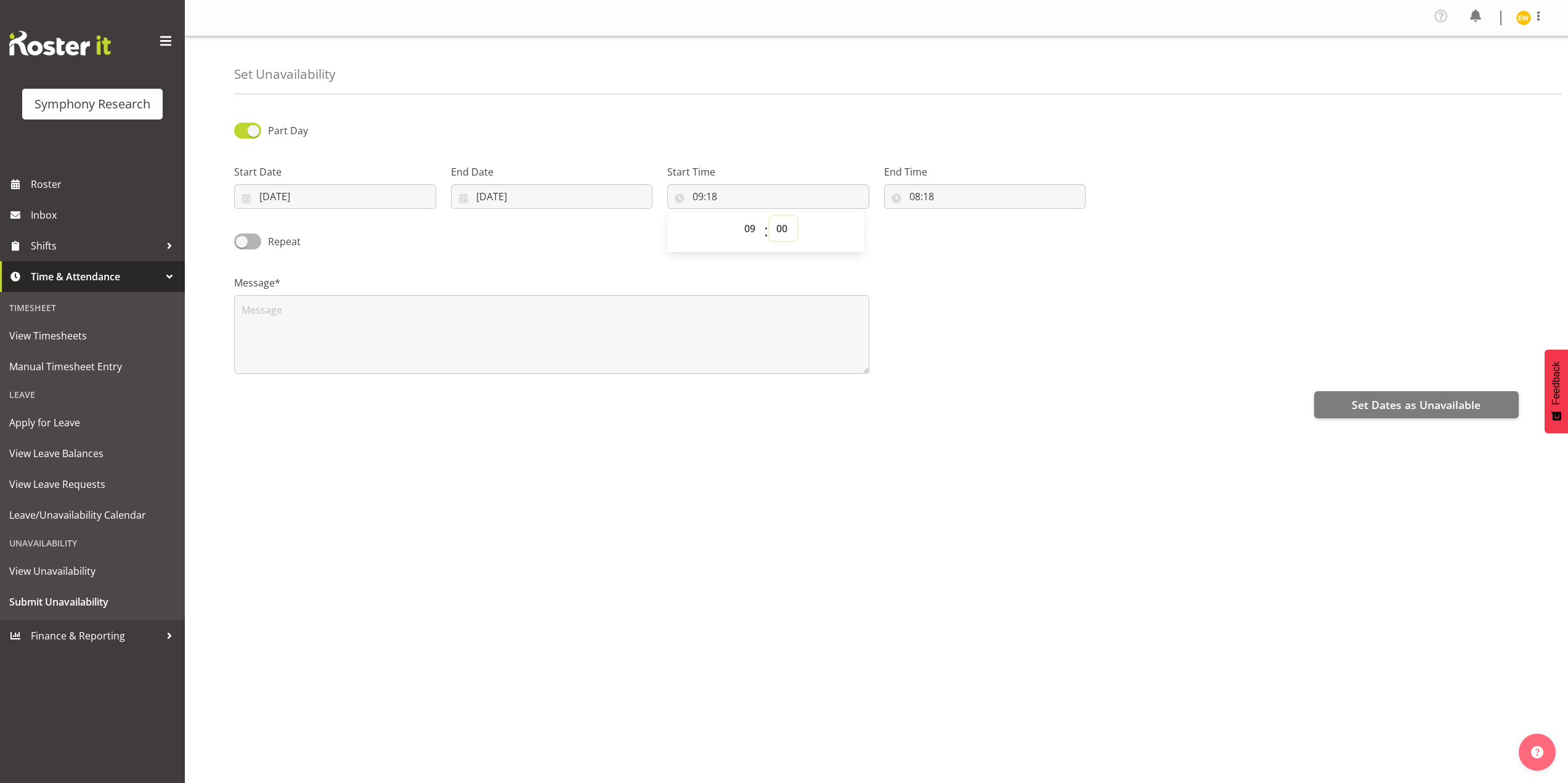
type input "09:00"
click at [920, 199] on input "08:18" at bounding box center [985, 196] width 202 height 25
click at [976, 230] on select "00 01 02 03 04 05 06 07 08 09 10 11 12 13 14 15 16 17 18 19 20 21 22 23" at bounding box center [968, 228] width 28 height 25
select select "13"
type input "13:18"
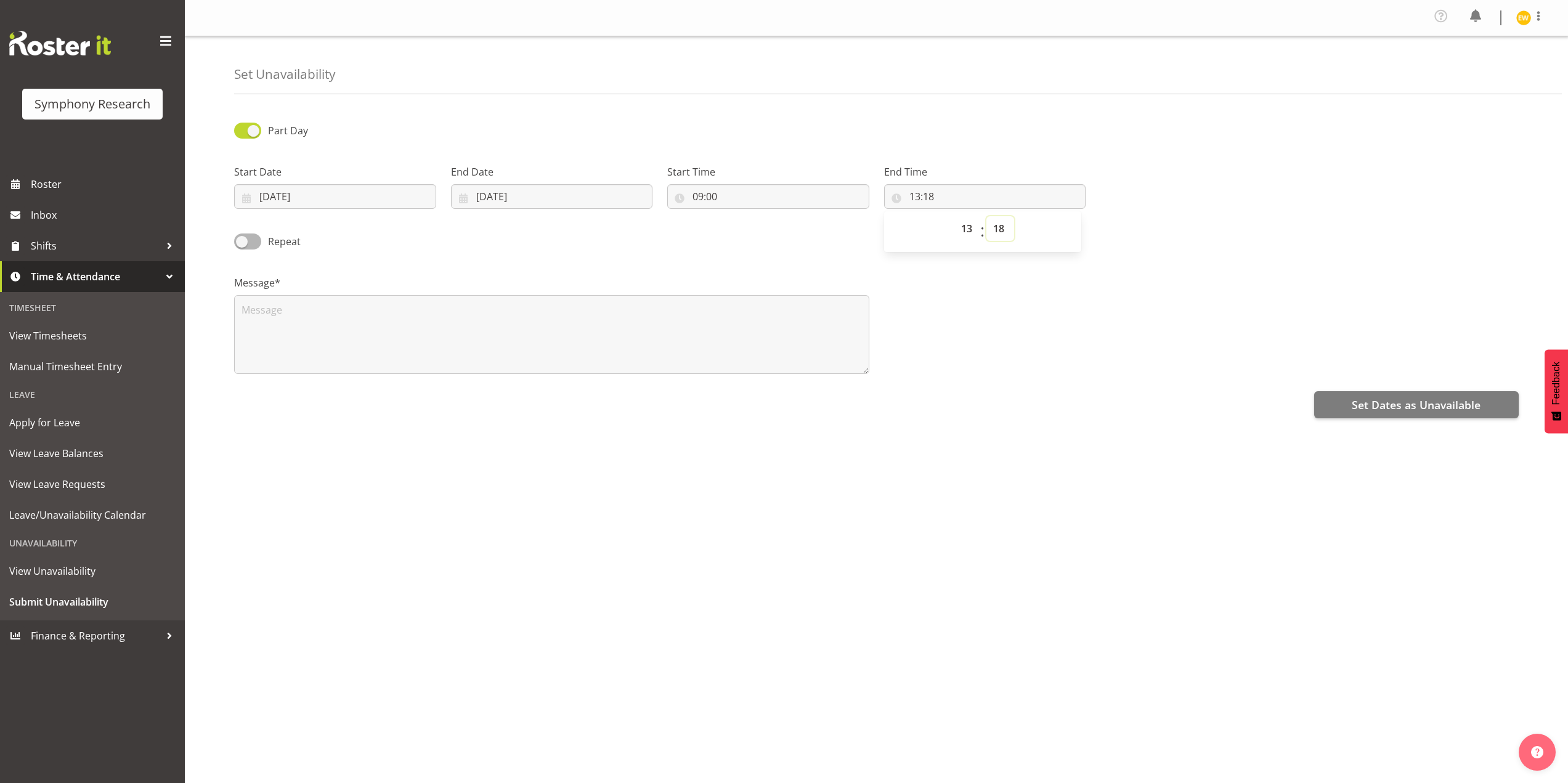
click at [1001, 228] on select "00 01 02 03 04 05 06 07 08 09 10 11 12 13 14 15 16 17 18 19 20 21 22 23 24 25 2…" at bounding box center [1000, 228] width 28 height 25
select select "0"
click at [987, 216] on select "00 01 02 03 04 05 06 07 08 09 10 11 12 13 14 15 16 17 18 19 20 21 22 23 24 25 2…" at bounding box center [1000, 228] width 28 height 25
type input "13:00"
click at [970, 232] on select "00 01 02 03 04 05 06 07 08 09 10 11 12 13 14 15 16 17 18 19 20 21 22 23" at bounding box center [968, 228] width 28 height 25
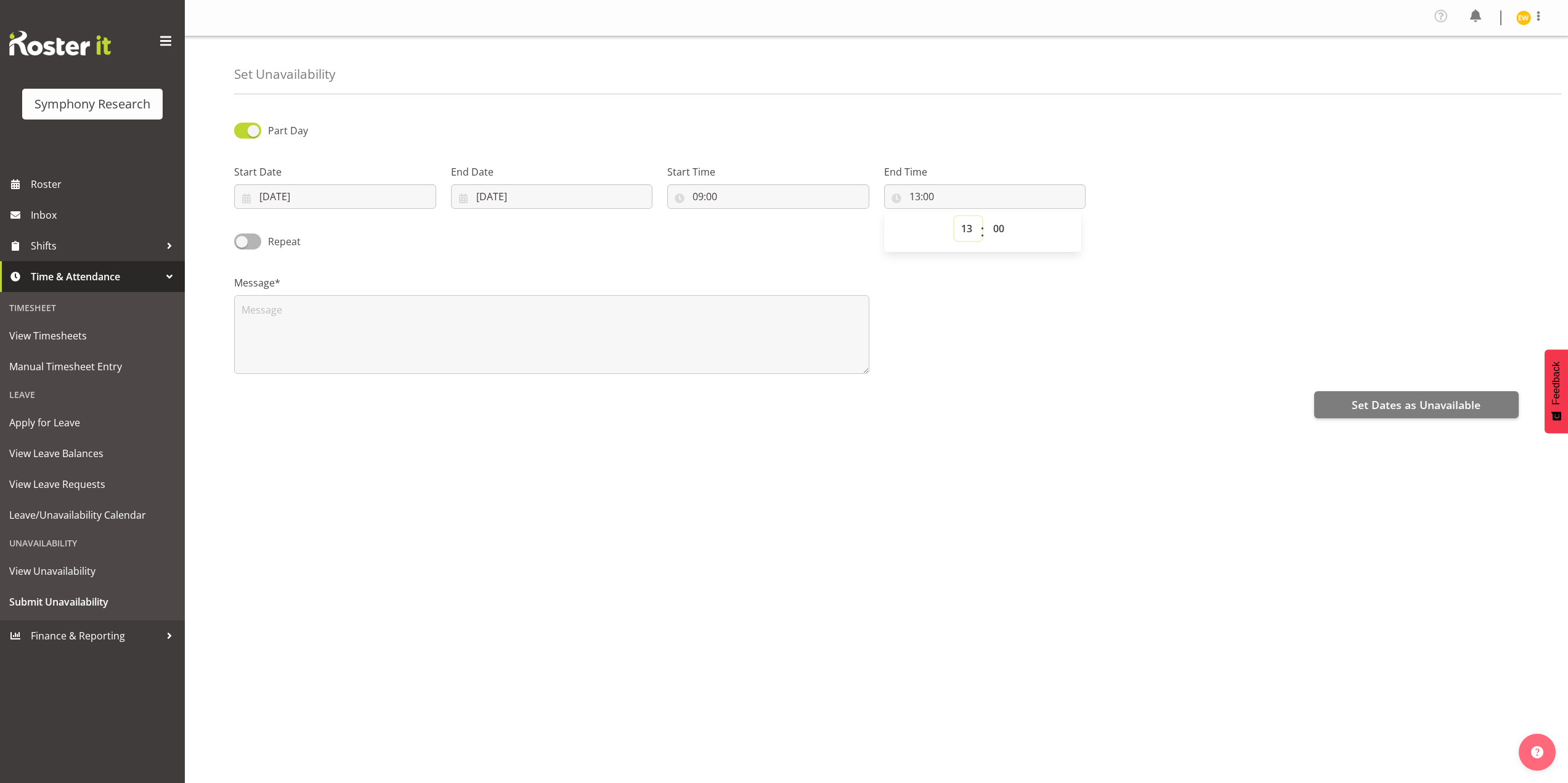
select select "12"
click at [955, 216] on select "00 01 02 03 04 05 06 07 08 09 10 11 12 13 14 15 16 17 18 19 20 21 22 23" at bounding box center [968, 228] width 28 height 25
type input "12:00"
click at [993, 227] on select "00 01 02 03 04 05 06 07 08 09 10 11 12 13 14 15 16 17 18 19 20 21 22 23 24 25 2…" at bounding box center [1000, 228] width 28 height 25
select select "59"
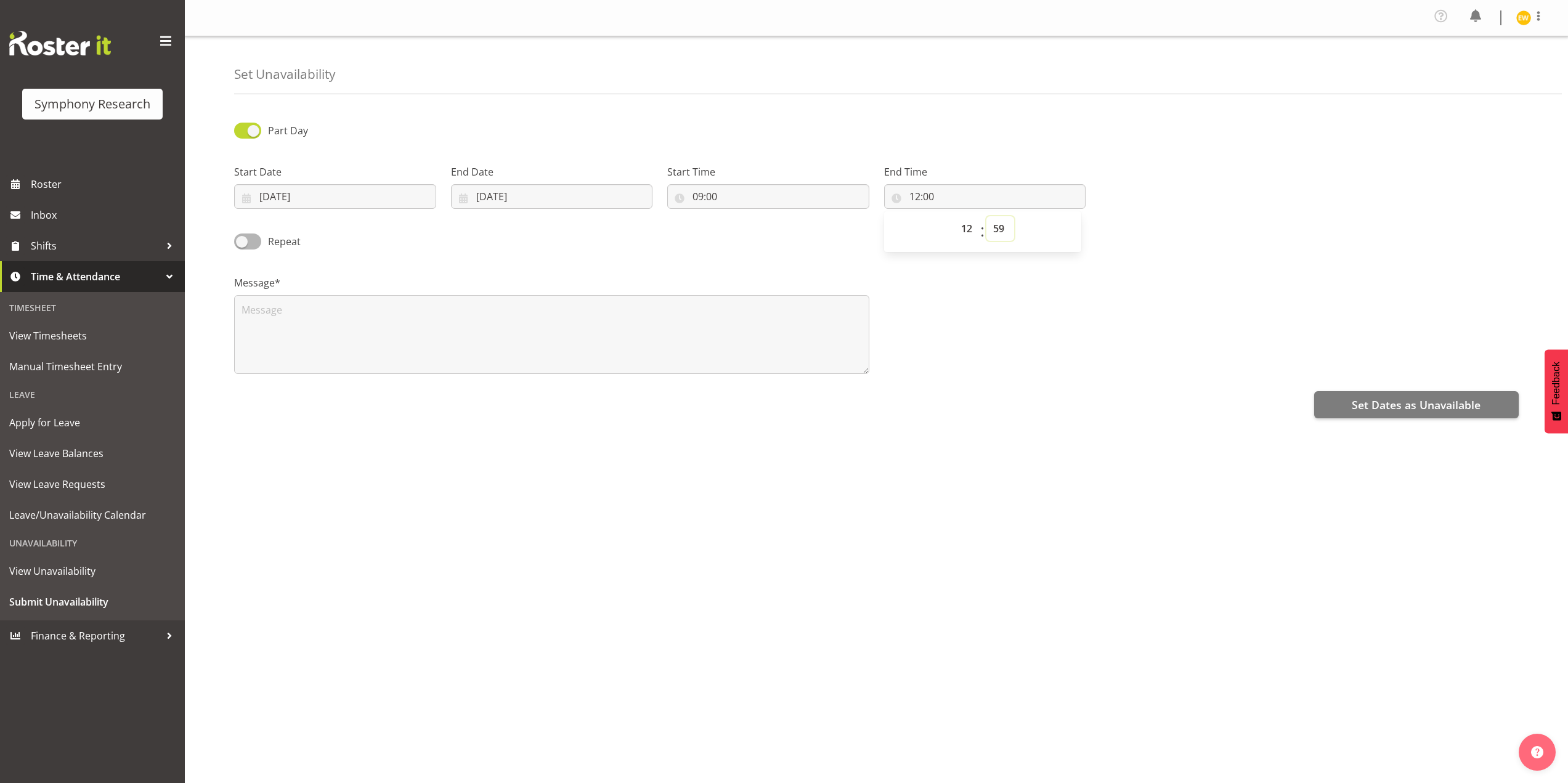
click at [987, 216] on select "00 01 02 03 04 05 06 07 08 09 10 11 12 13 14 15 16 17 18 19 20 21 22 23 24 25 2…" at bounding box center [1000, 228] width 28 height 25
type input "12:59"
click at [398, 388] on div "Part Day Start Date 09/09/2025 January February March April May June July Augus…" at bounding box center [901, 350] width 1334 height 492
click at [272, 318] on textarea at bounding box center [552, 334] width 635 height 79
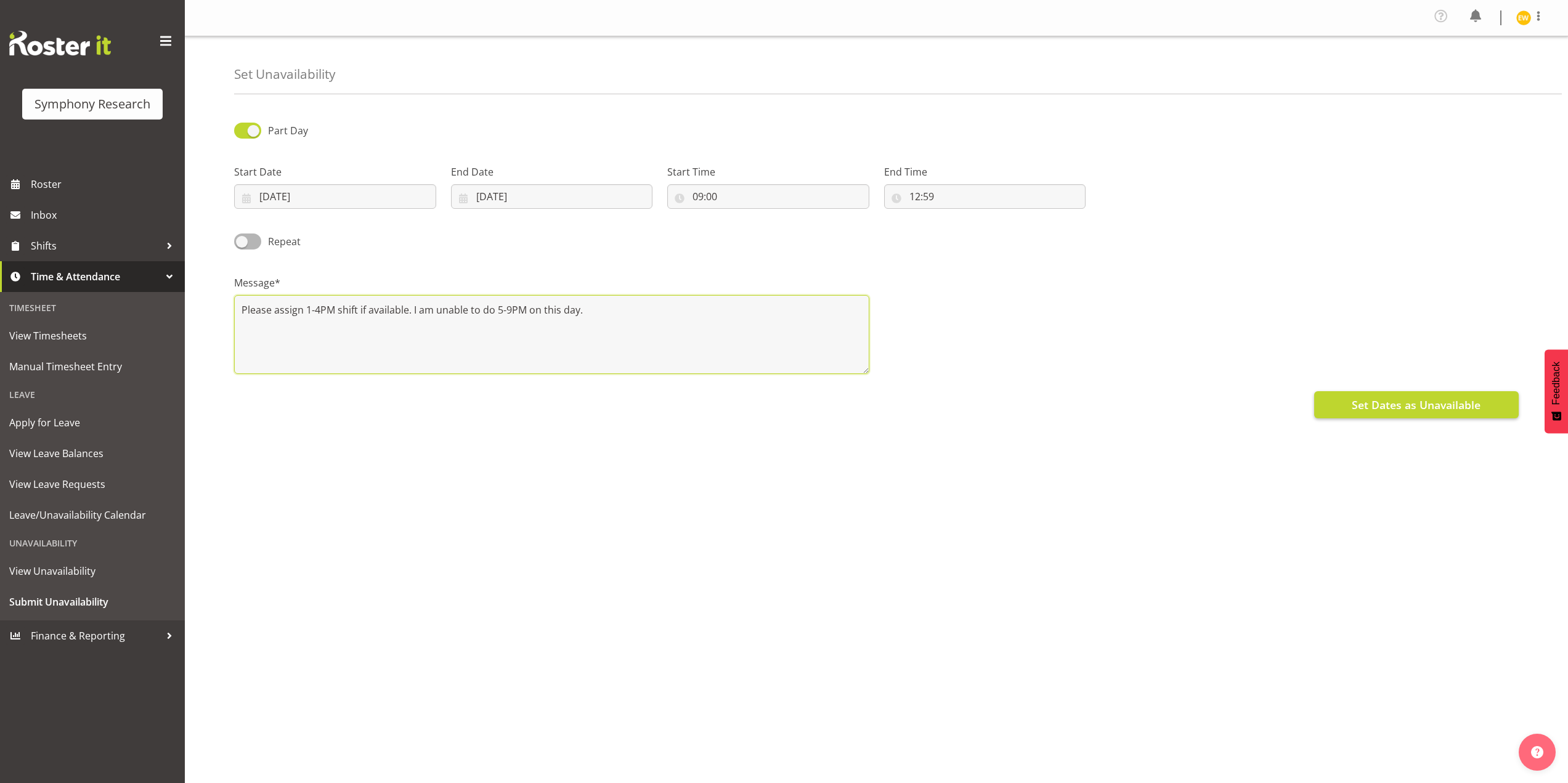
type textarea "Please assign 1-4PM shift if available. I am unable to do 5-9PM on this day."
click at [1402, 402] on span "Set Dates as Unavailable" at bounding box center [1417, 405] width 129 height 16
